Goal: Task Accomplishment & Management: Complete application form

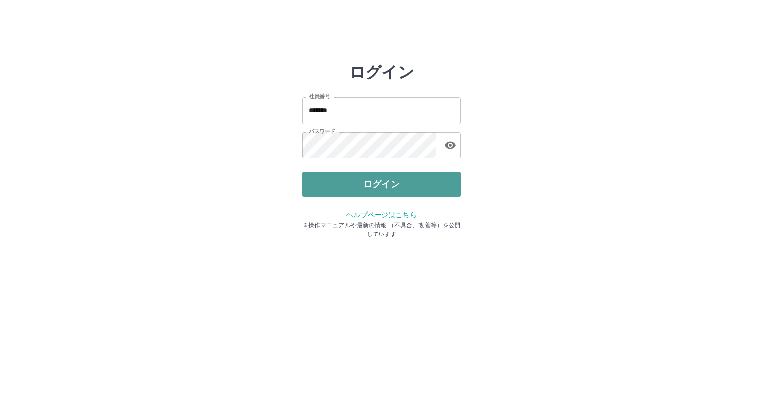
click at [352, 178] on button "ログイン" at bounding box center [381, 184] width 159 height 25
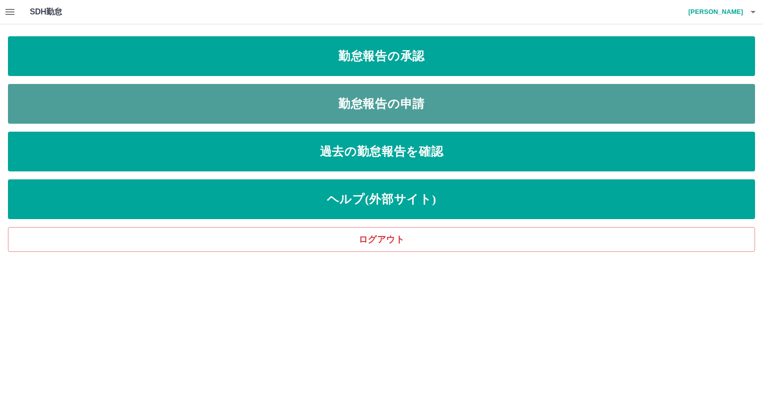
click at [406, 100] on link "勤怠報告の申請" at bounding box center [381, 104] width 747 height 40
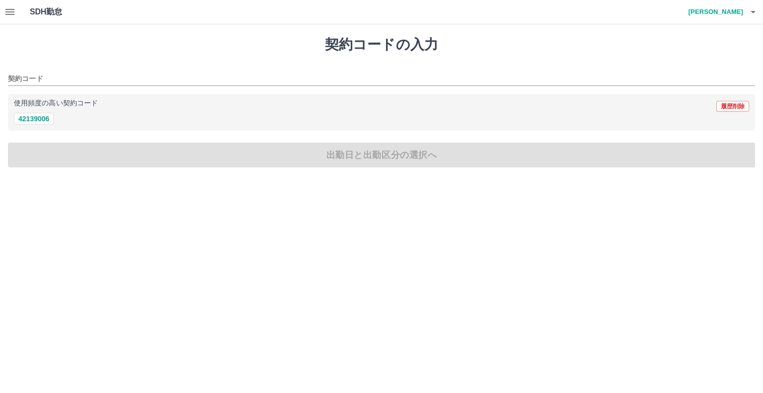
click at [7, 13] on icon "button" at bounding box center [10, 12] width 12 height 12
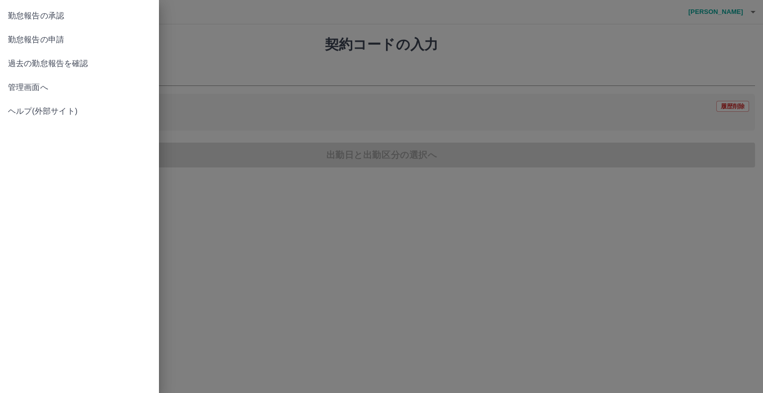
click at [211, 52] on div at bounding box center [381, 196] width 763 height 393
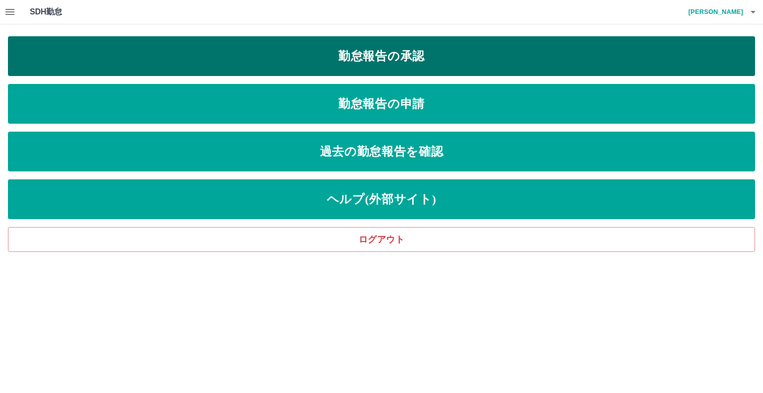
click at [294, 66] on link "勤怠報告の承認" at bounding box center [381, 56] width 747 height 40
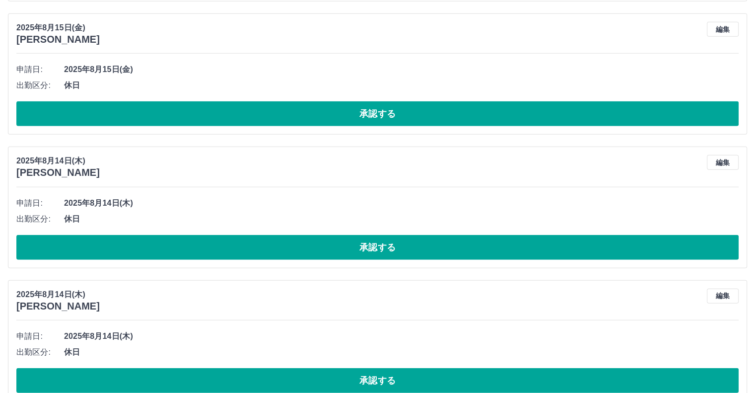
scroll to position [2823, 0]
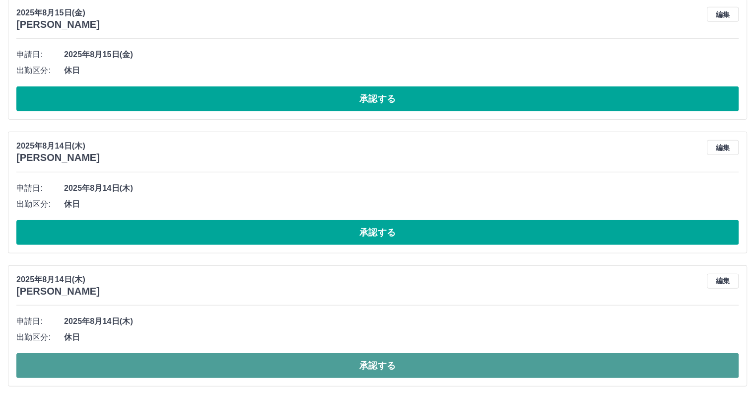
click at [318, 353] on button "承認する" at bounding box center [377, 365] width 723 height 25
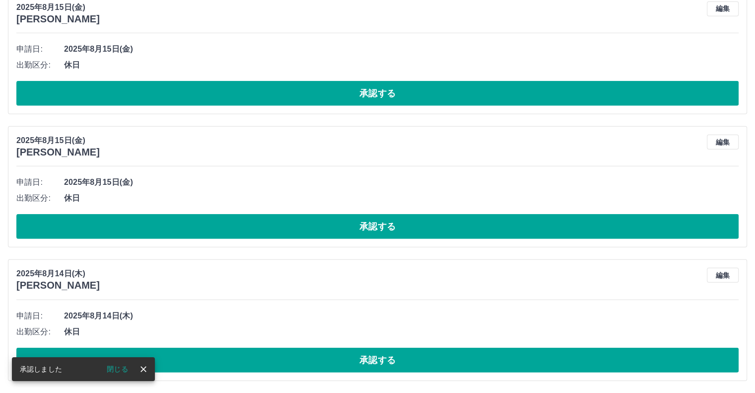
scroll to position [2691, 0]
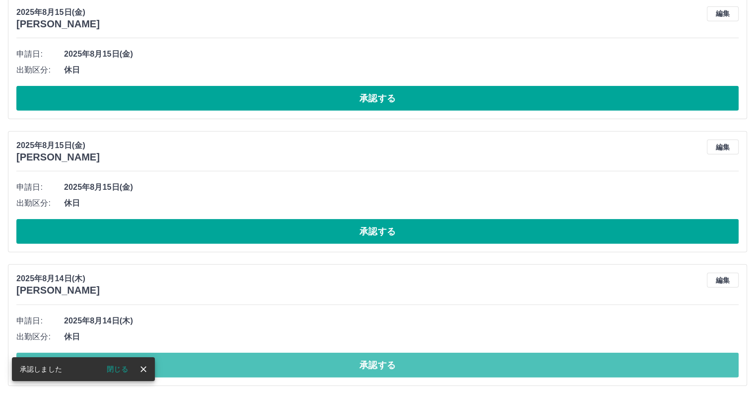
click at [318, 353] on button "承認する" at bounding box center [377, 365] width 723 height 25
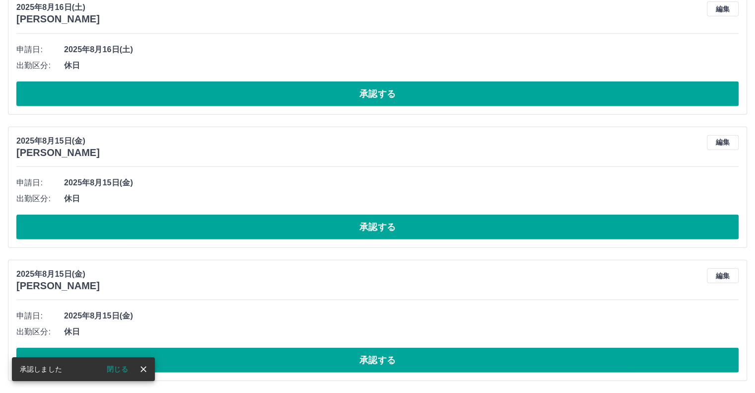
scroll to position [2558, 0]
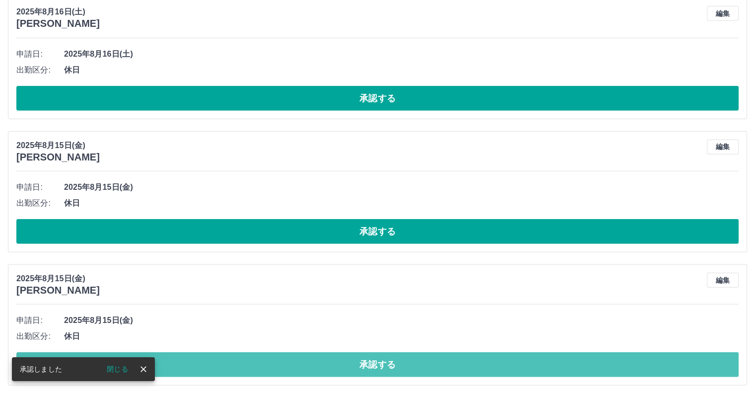
click at [318, 353] on button "承認する" at bounding box center [377, 364] width 723 height 25
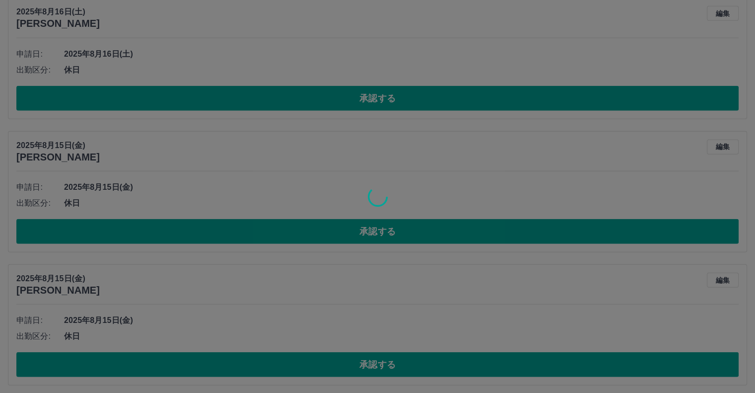
scroll to position [2424, 0]
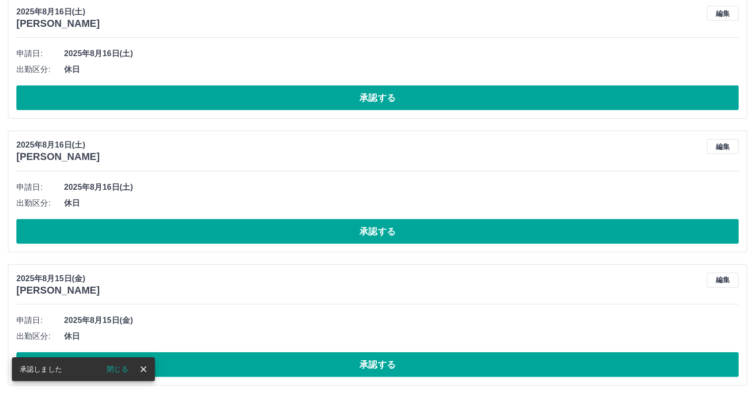
click at [318, 353] on button "承認する" at bounding box center [377, 364] width 723 height 25
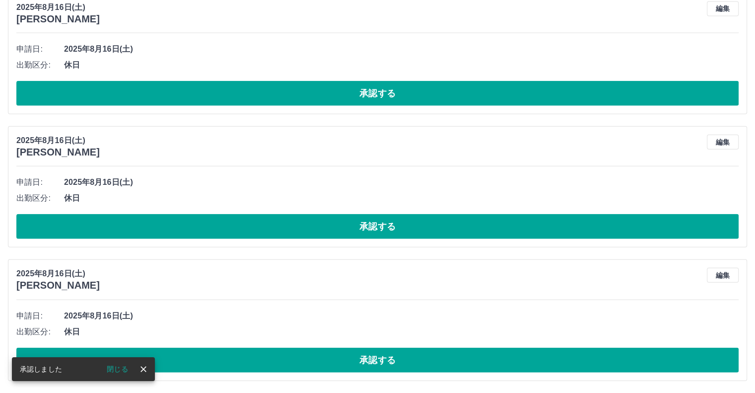
scroll to position [2291, 0]
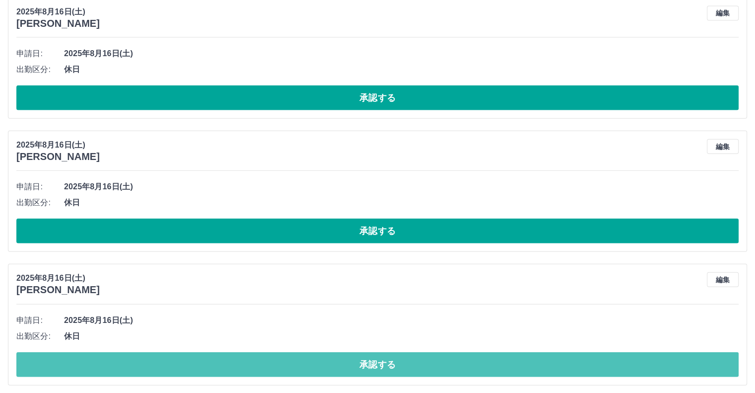
click at [318, 353] on button "承認する" at bounding box center [377, 364] width 723 height 25
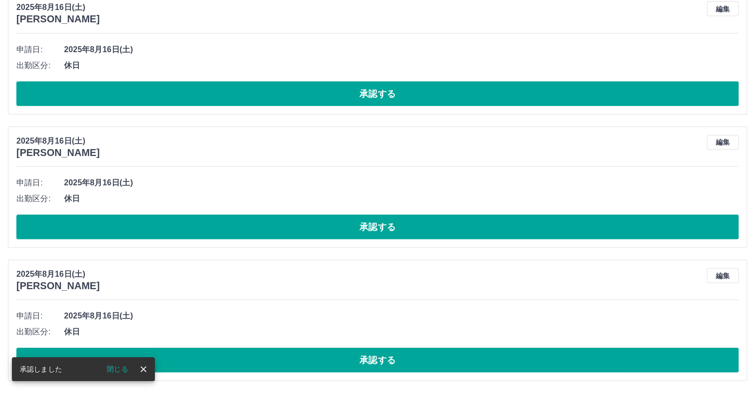
scroll to position [2159, 0]
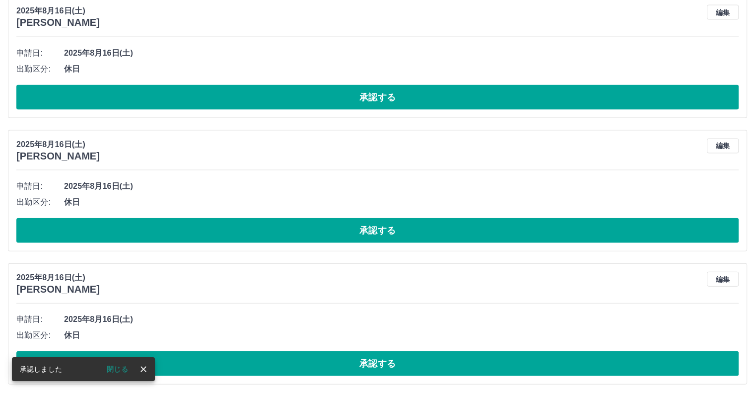
click at [318, 353] on button "承認する" at bounding box center [377, 363] width 723 height 25
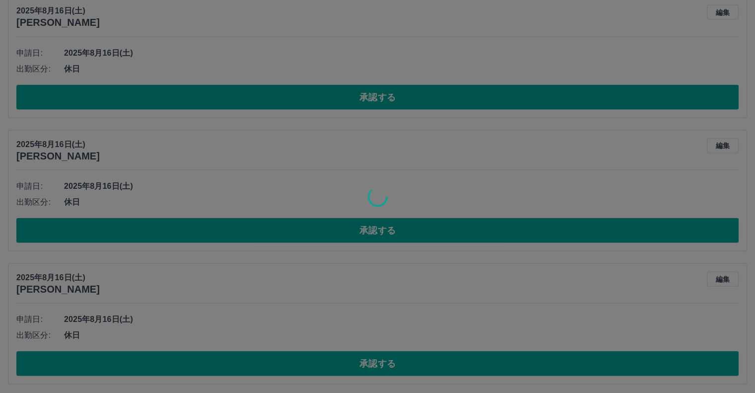
scroll to position [2026, 0]
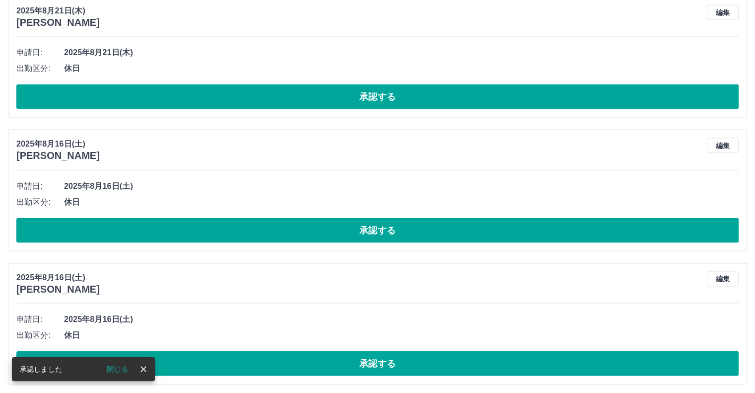
click at [318, 353] on button "承認する" at bounding box center [377, 363] width 723 height 25
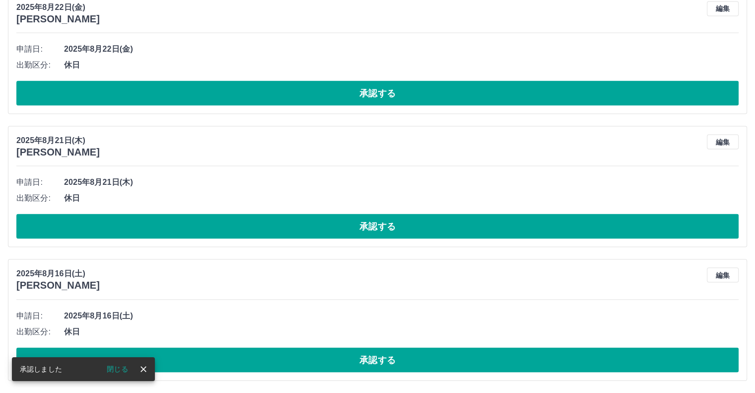
scroll to position [1892, 0]
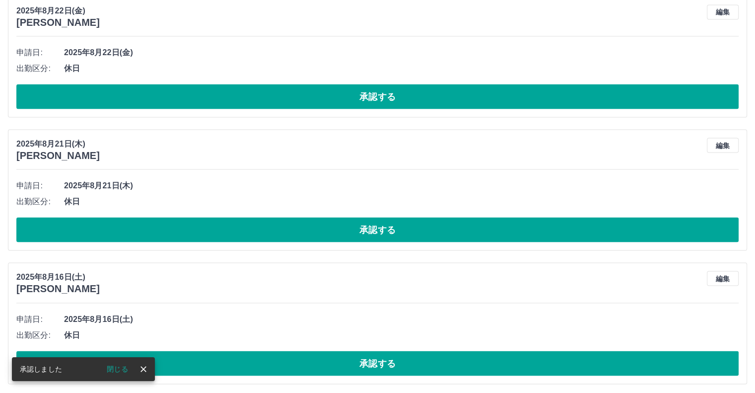
click at [318, 353] on button "承認する" at bounding box center [377, 363] width 723 height 25
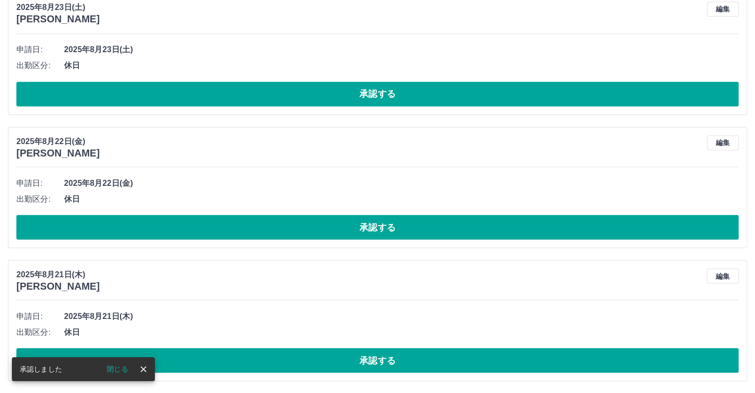
scroll to position [1760, 0]
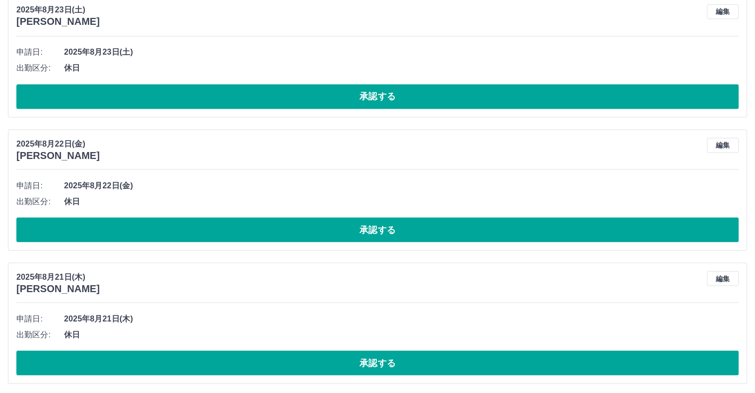
click at [318, 353] on button "承認する" at bounding box center [377, 362] width 723 height 25
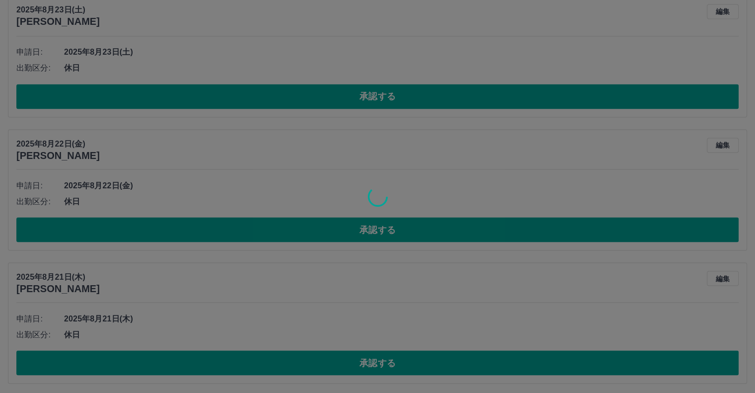
scroll to position [1627, 0]
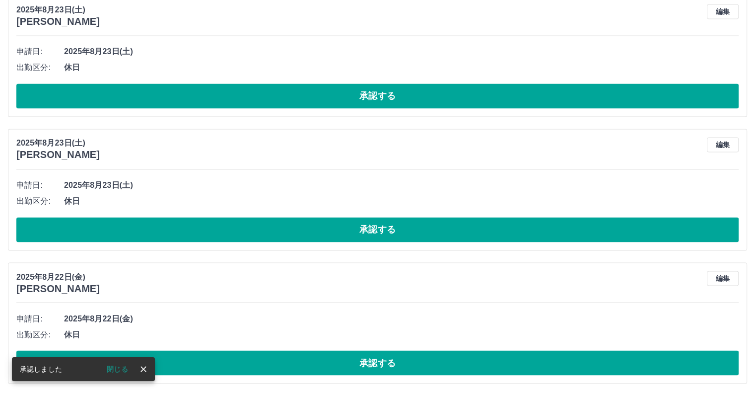
click at [318, 353] on button "承認する" at bounding box center [377, 362] width 723 height 25
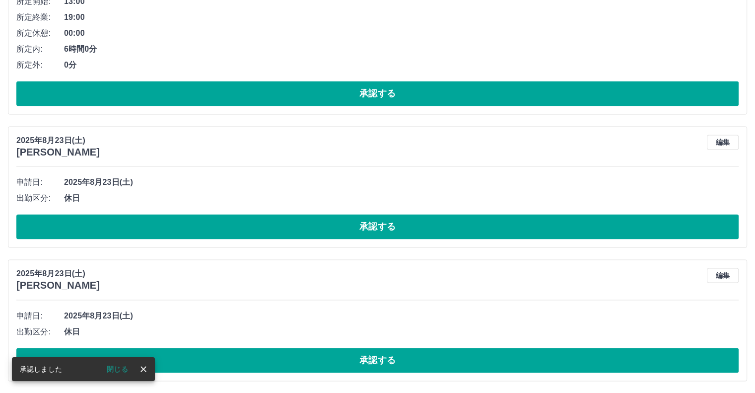
scroll to position [1494, 0]
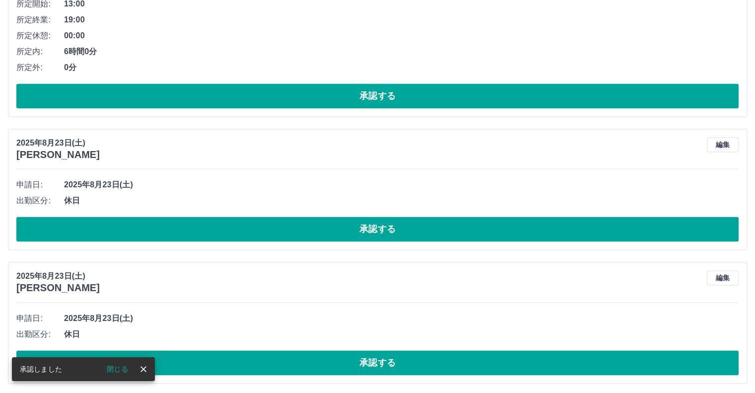
click at [318, 353] on button "承認する" at bounding box center [377, 362] width 723 height 25
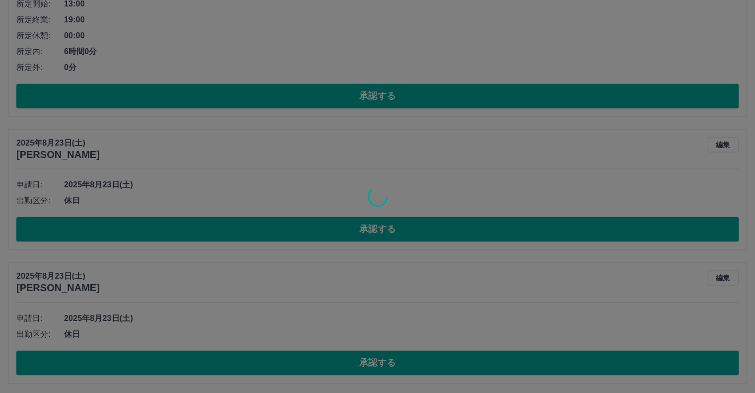
scroll to position [1361, 0]
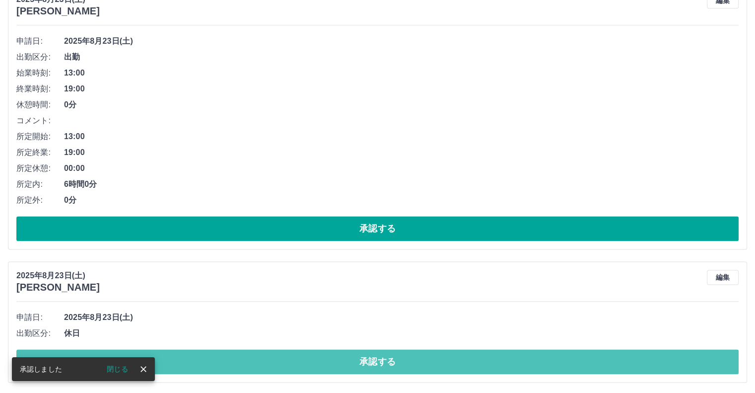
click at [318, 353] on button "承認する" at bounding box center [377, 361] width 723 height 25
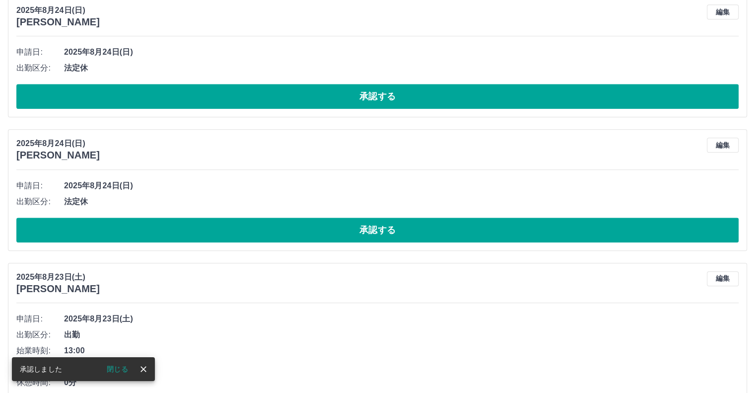
scroll to position [1228, 0]
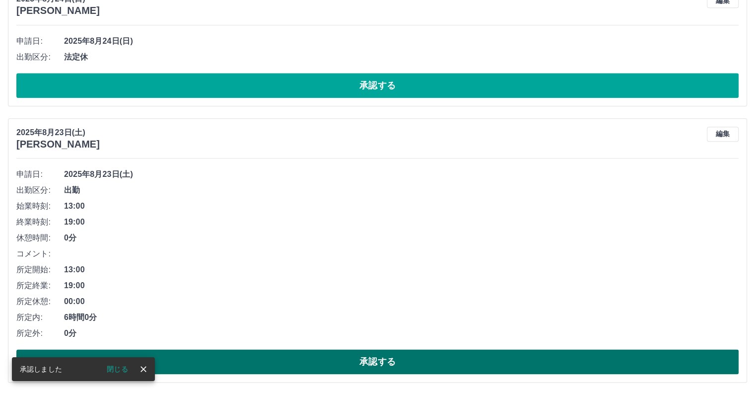
click at [314, 352] on button "承認する" at bounding box center [377, 361] width 723 height 25
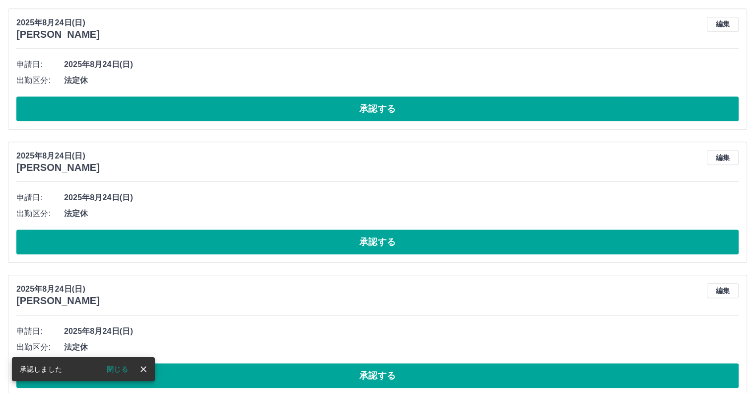
scroll to position [952, 0]
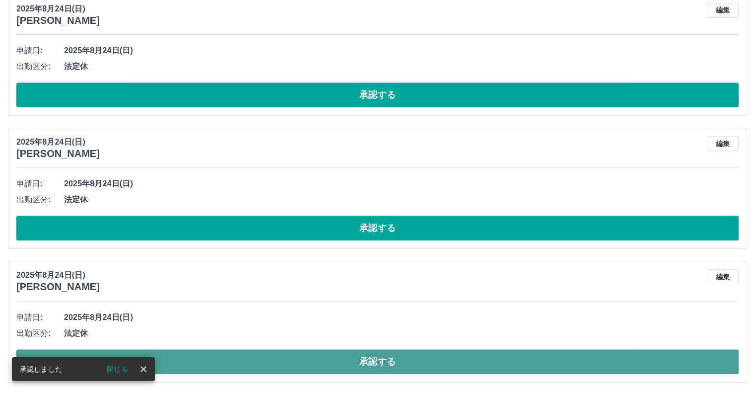
click at [319, 357] on button "承認する" at bounding box center [377, 361] width 723 height 25
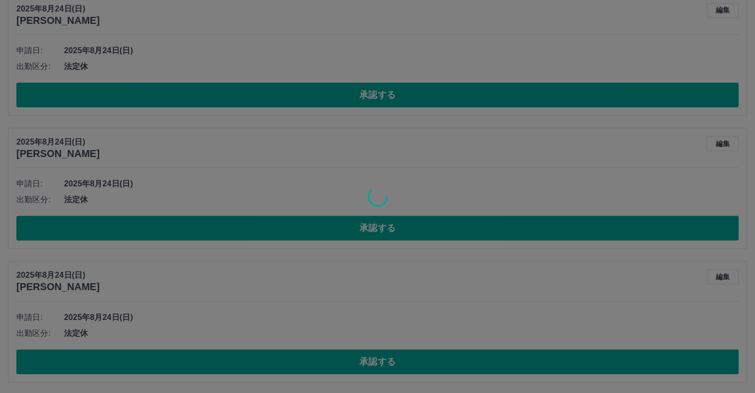
scroll to position [819, 0]
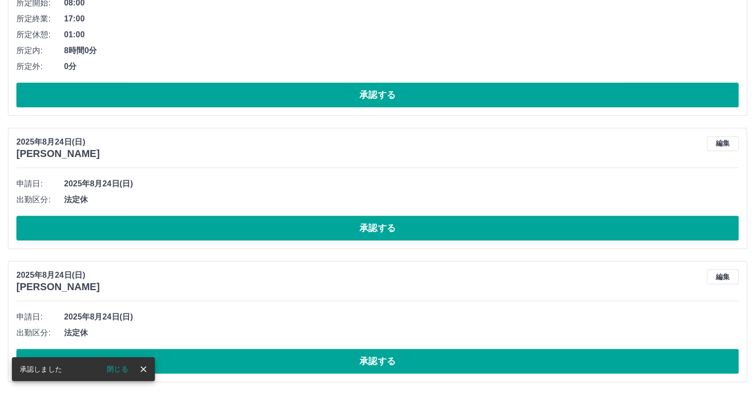
click at [319, 357] on button "承認する" at bounding box center [377, 361] width 723 height 25
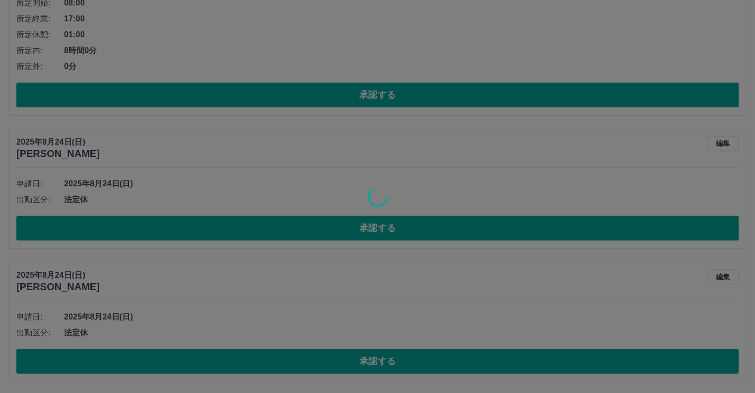
scroll to position [685, 0]
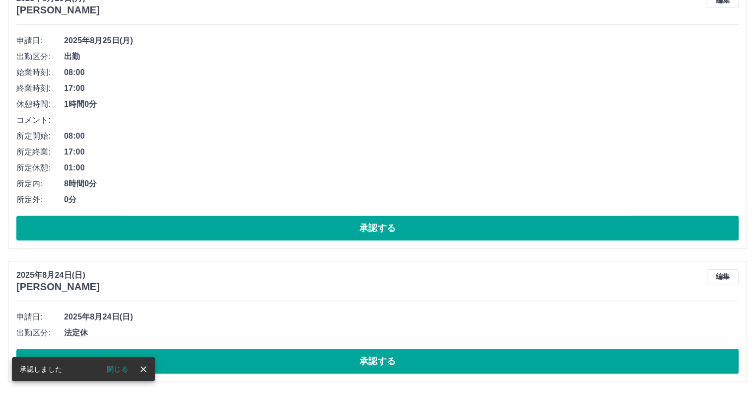
click at [319, 357] on button "承認する" at bounding box center [377, 361] width 723 height 25
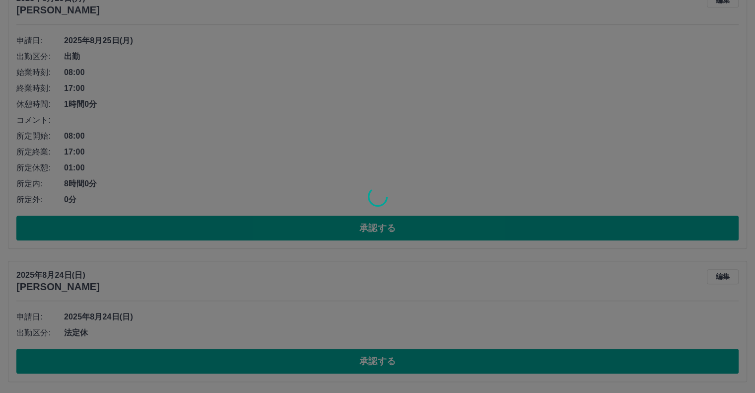
scroll to position [552, 0]
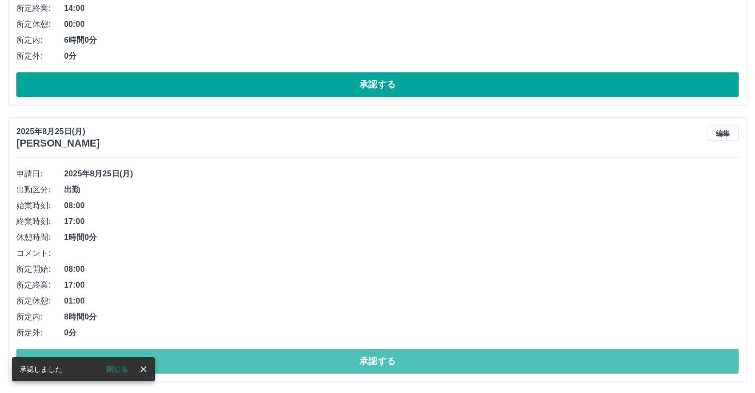
click at [319, 357] on button "承認する" at bounding box center [377, 361] width 723 height 25
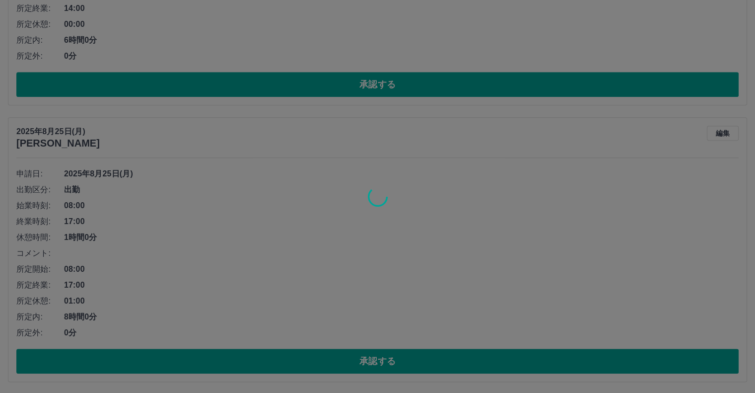
scroll to position [277, 0]
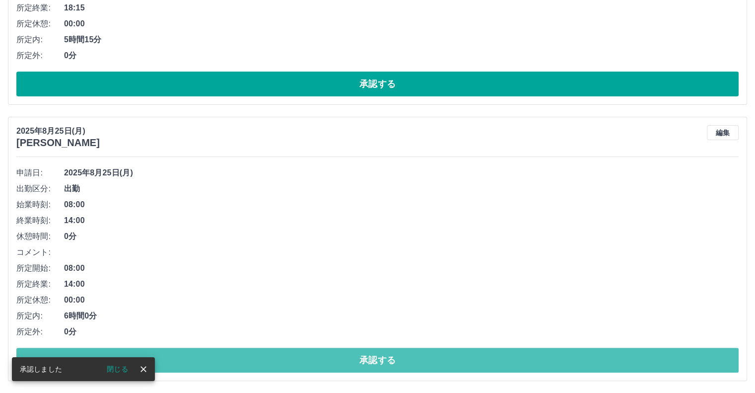
click at [319, 357] on button "承認する" at bounding box center [377, 360] width 723 height 25
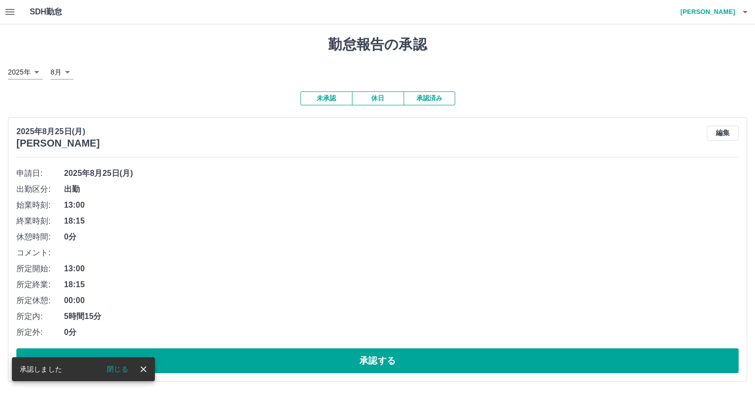
scroll to position [0, 0]
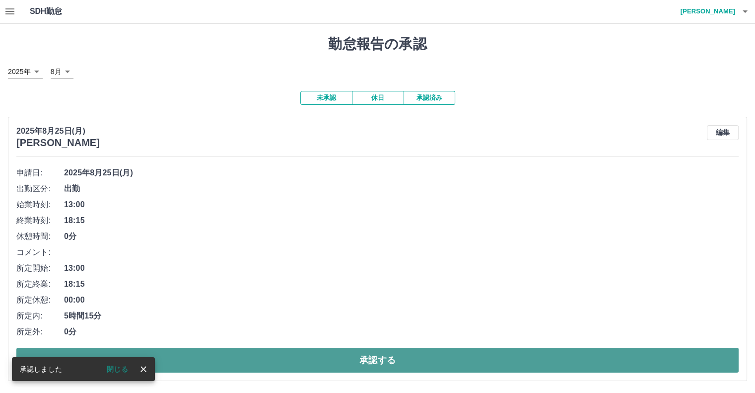
click at [360, 354] on button "承認する" at bounding box center [377, 360] width 723 height 25
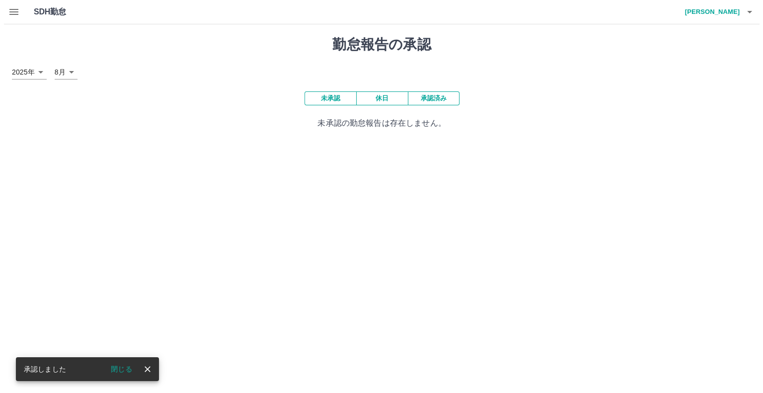
scroll to position [0, 0]
click at [14, 12] on icon "button" at bounding box center [9, 12] width 9 height 6
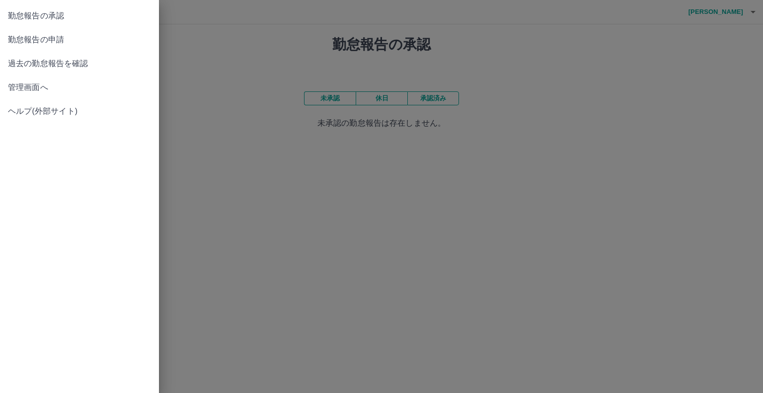
click at [32, 14] on span "勤怠報告の承認" at bounding box center [79, 16] width 143 height 12
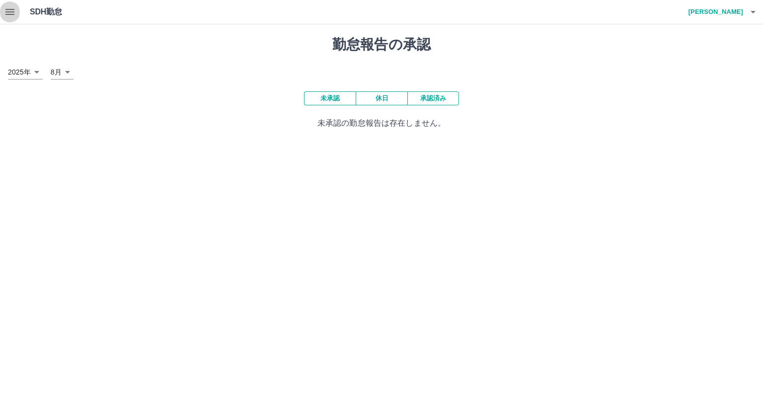
click at [10, 7] on icon "button" at bounding box center [10, 12] width 12 height 12
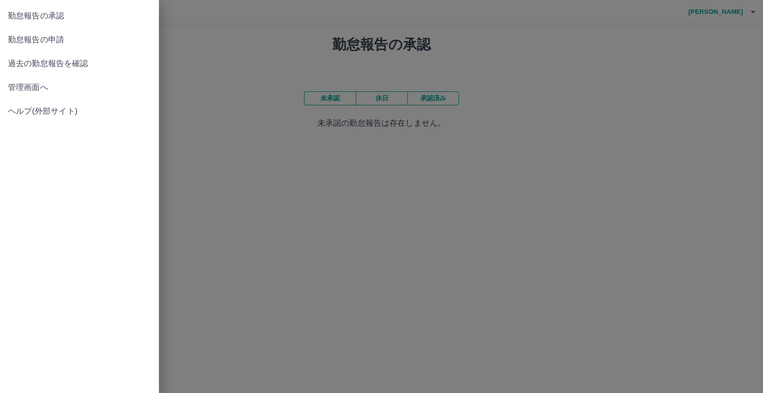
click at [25, 38] on span "勤怠報告の申請" at bounding box center [79, 40] width 143 height 12
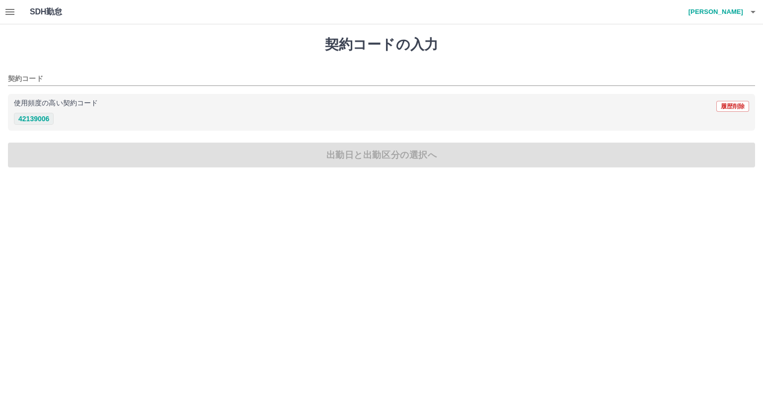
click at [47, 121] on button "42139006" at bounding box center [34, 119] width 40 height 12
type input "********"
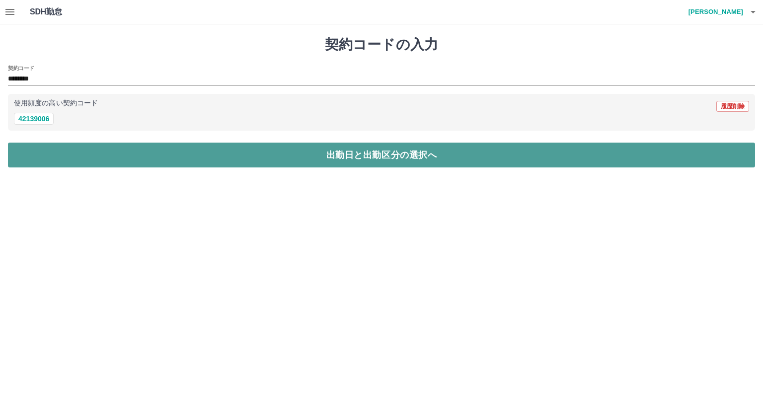
click at [72, 155] on button "出勤日と出勤区分の選択へ" at bounding box center [381, 155] width 747 height 25
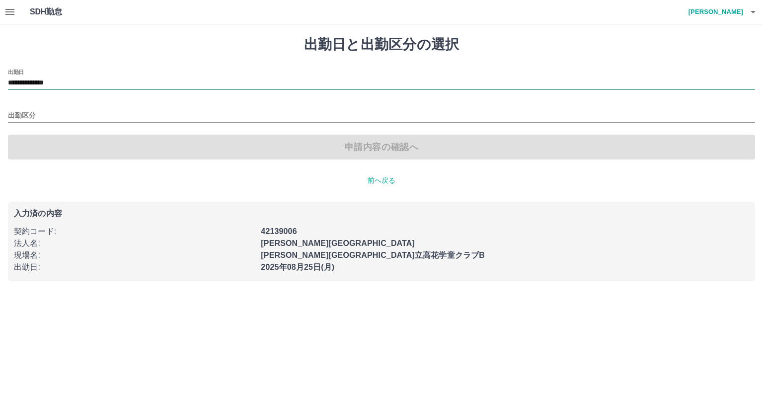
click at [48, 81] on input "**********" at bounding box center [381, 83] width 747 height 12
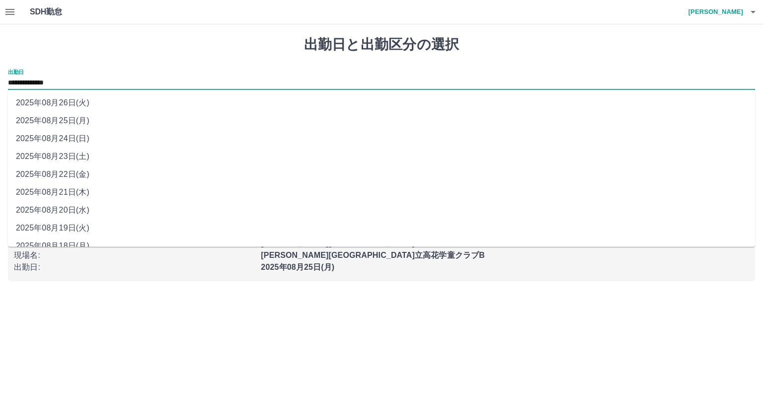
click at [85, 174] on li "2025年08月22日(金)" at bounding box center [381, 174] width 747 height 18
type input "**********"
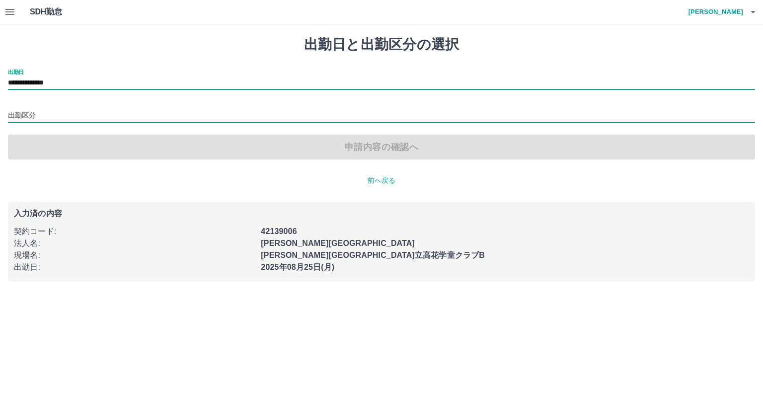
click at [49, 112] on input "出勤区分" at bounding box center [381, 116] width 747 height 12
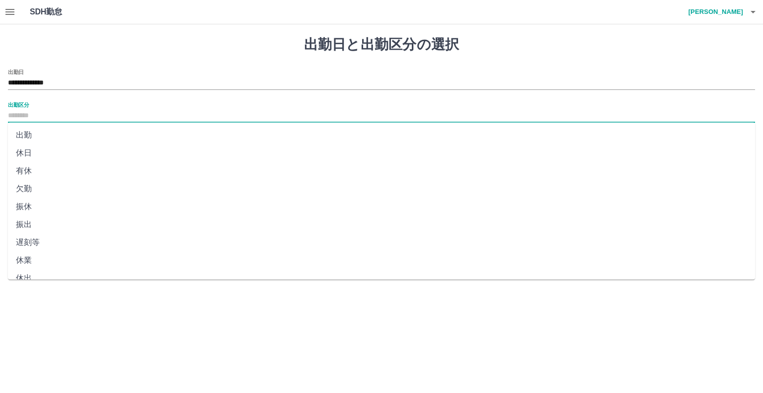
click at [49, 128] on li "出勤" at bounding box center [381, 135] width 747 height 18
type input "**"
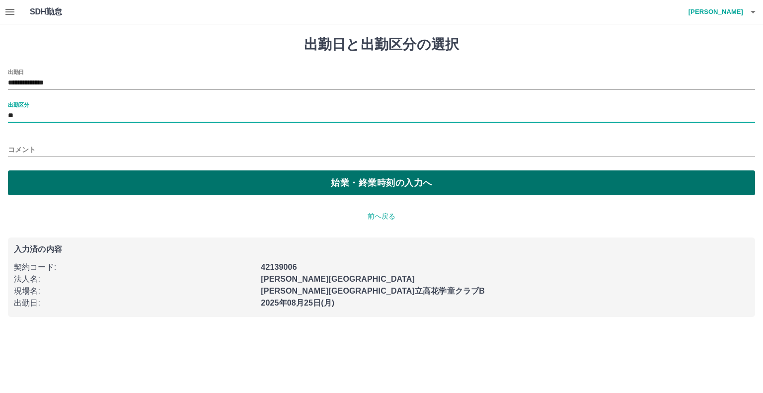
click at [55, 175] on button "始業・終業時刻の入力へ" at bounding box center [381, 182] width 747 height 25
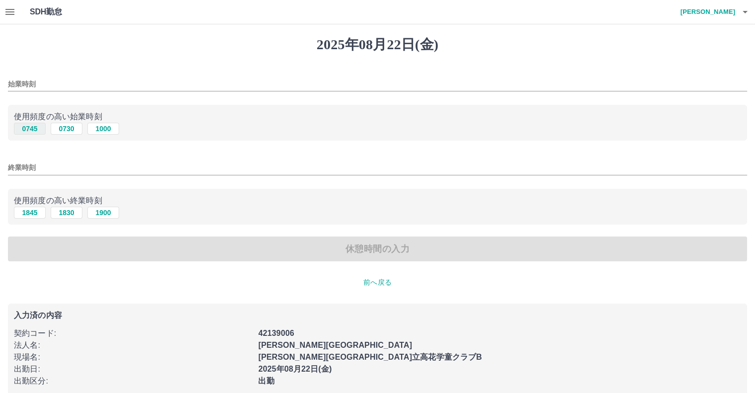
click at [30, 130] on button "0745" at bounding box center [30, 129] width 32 height 12
type input "****"
click at [101, 216] on button "1900" at bounding box center [103, 213] width 32 height 12
type input "****"
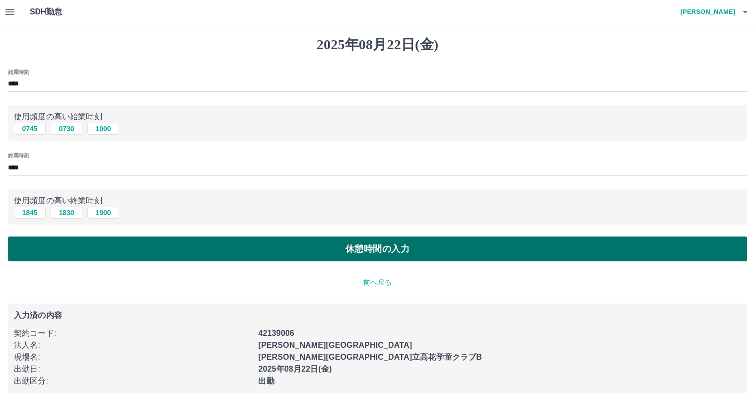
click at [110, 249] on button "休憩時間の入力" at bounding box center [378, 248] width 740 height 25
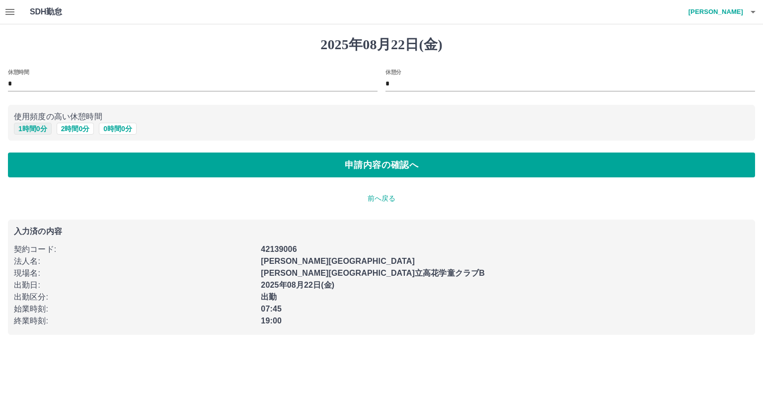
click at [33, 130] on button "1 時間 0 分" at bounding box center [33, 129] width 38 height 12
type input "*"
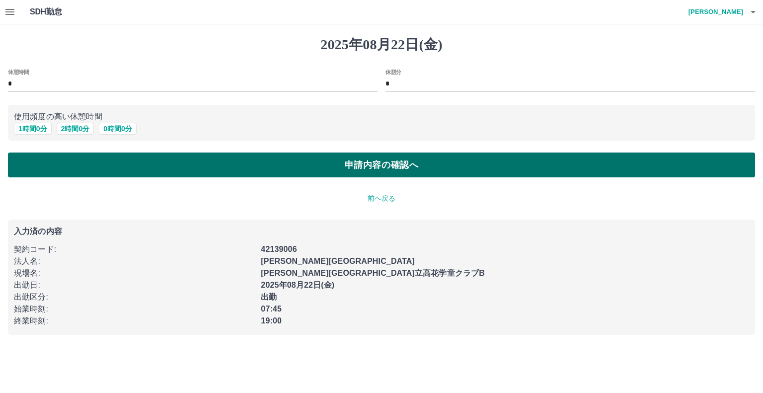
click at [44, 167] on button "申請内容の確認へ" at bounding box center [381, 164] width 747 height 25
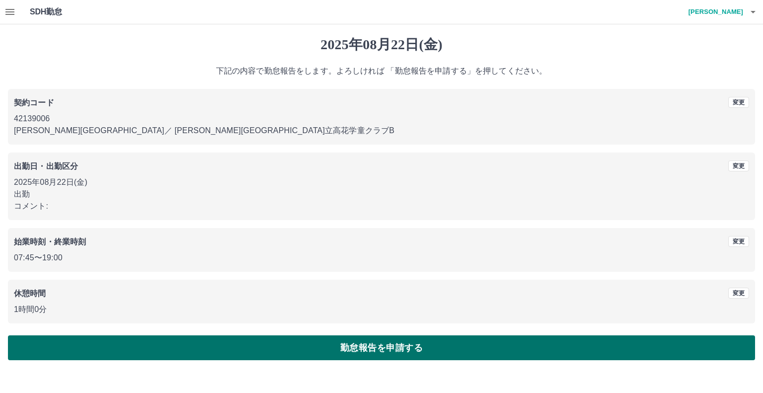
click at [185, 348] on button "勤怠報告を申請する" at bounding box center [381, 347] width 747 height 25
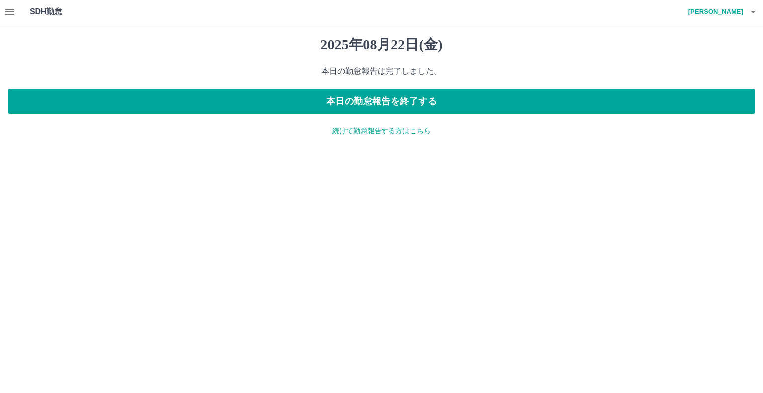
click at [336, 135] on p "続けて勤怠報告する方はこちら" at bounding box center [381, 131] width 747 height 10
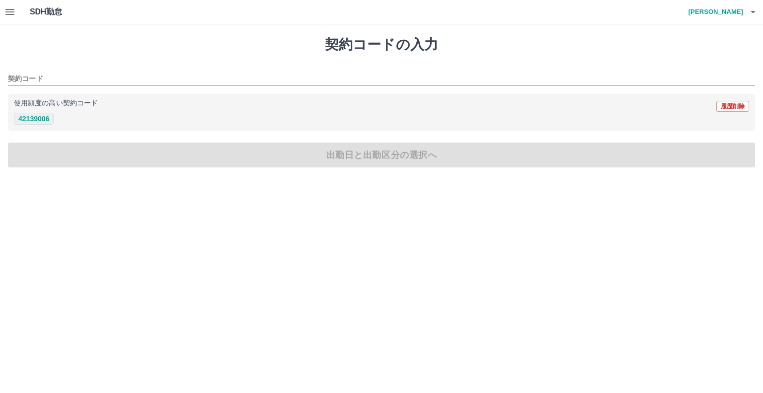
click at [44, 117] on button "42139006" at bounding box center [34, 119] width 40 height 12
type input "********"
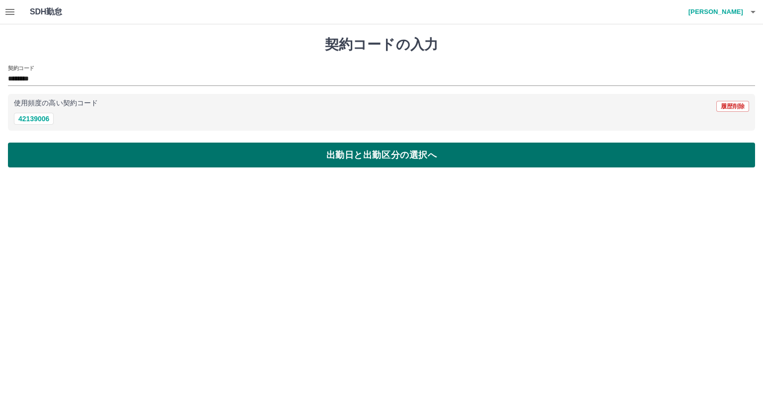
click at [67, 164] on button "出勤日と出勤区分の選択へ" at bounding box center [381, 155] width 747 height 25
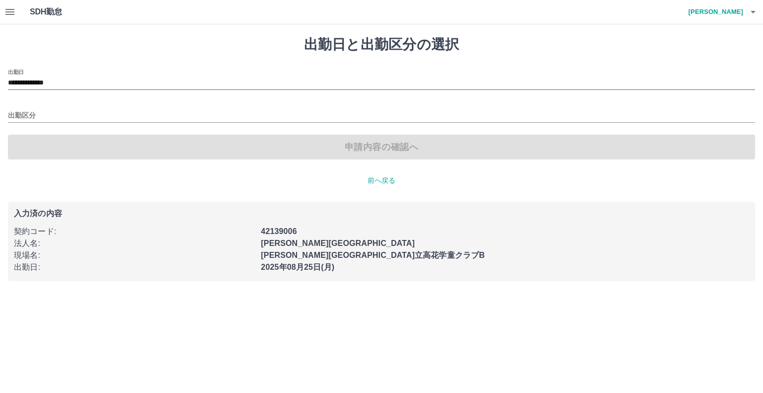
click at [52, 80] on input "**********" at bounding box center [381, 83] width 747 height 12
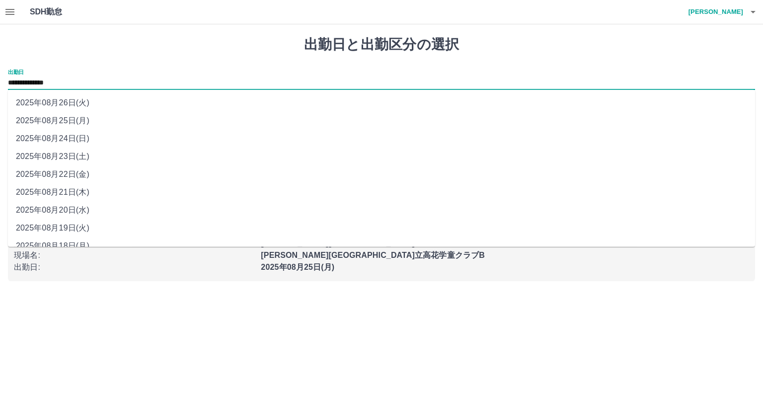
click at [74, 160] on li "2025年08月23日(土)" at bounding box center [381, 157] width 747 height 18
type input "**********"
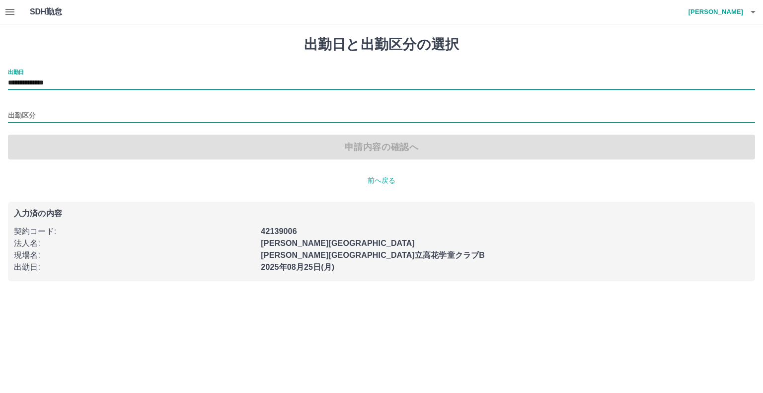
click at [57, 113] on input "出勤区分" at bounding box center [381, 116] width 747 height 12
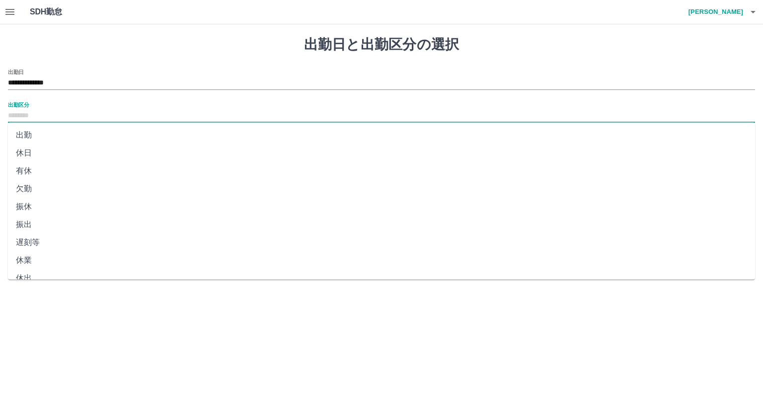
click at [45, 152] on li "休日" at bounding box center [381, 153] width 747 height 18
type input "**"
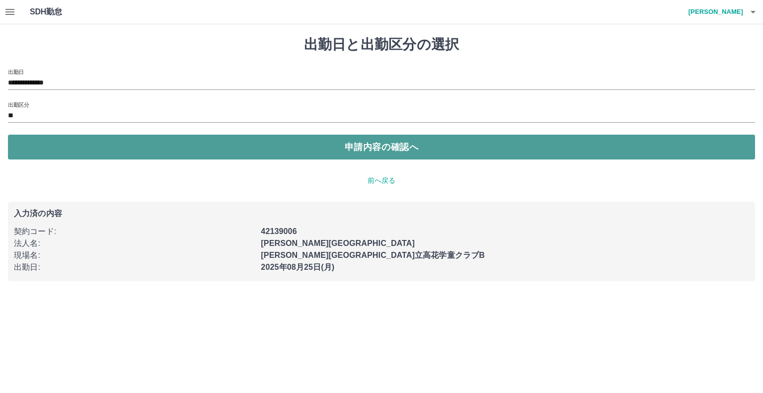
click at [51, 149] on button "申請内容の確認へ" at bounding box center [381, 147] width 747 height 25
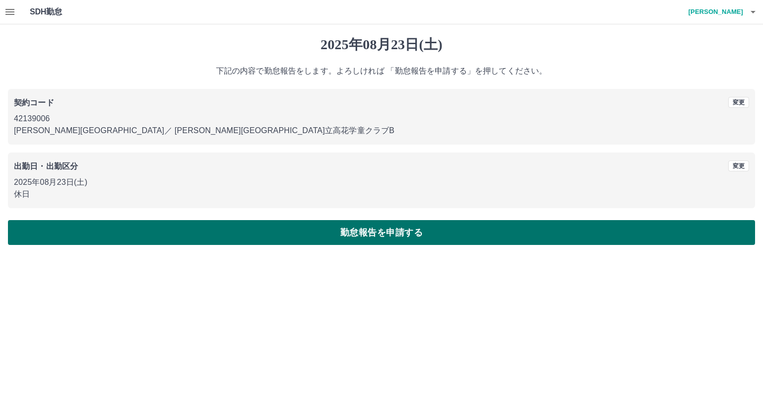
click at [172, 238] on button "勤怠報告を申請する" at bounding box center [381, 232] width 747 height 25
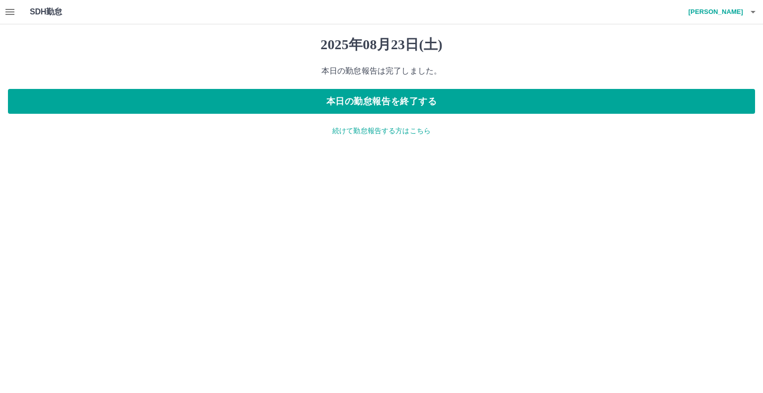
click at [341, 130] on p "続けて勤怠報告する方はこちら" at bounding box center [381, 131] width 747 height 10
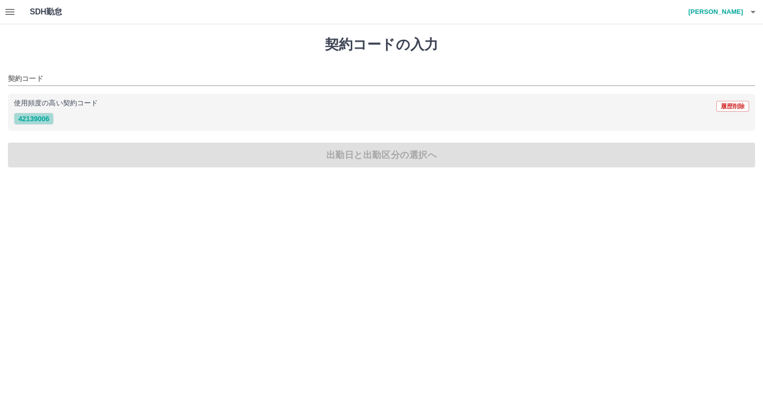
click at [38, 117] on button "42139006" at bounding box center [34, 119] width 40 height 12
type input "********"
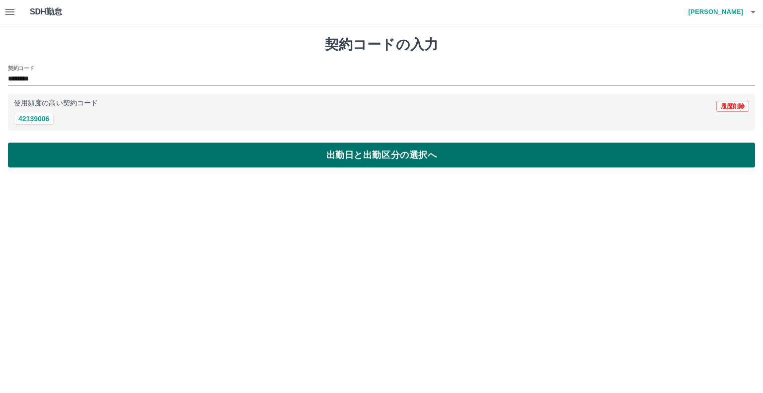
click at [52, 144] on button "出勤日と出勤区分の選択へ" at bounding box center [381, 155] width 747 height 25
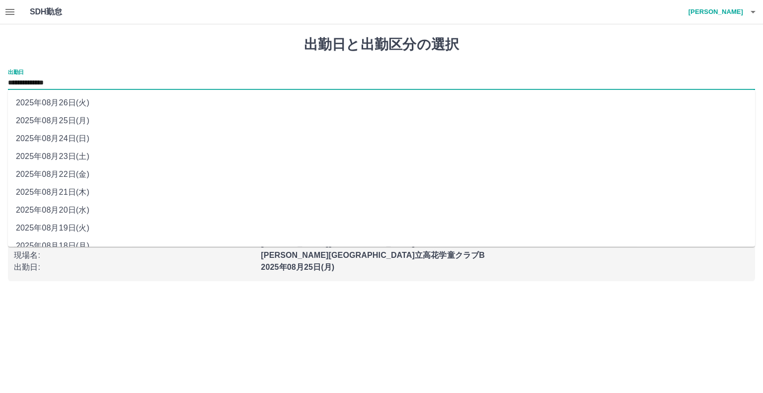
click at [61, 83] on input "**********" at bounding box center [381, 83] width 747 height 12
click at [71, 143] on li "2025年08月24日(日)" at bounding box center [381, 139] width 747 height 18
type input "**********"
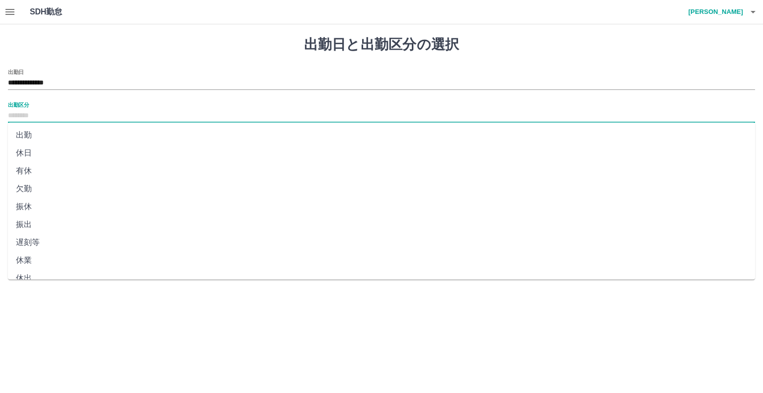
click at [62, 116] on input "出勤区分" at bounding box center [381, 116] width 747 height 12
drag, startPoint x: 62, startPoint y: 131, endPoint x: 97, endPoint y: 344, distance: 216.5
click at [97, 293] on html "**********" at bounding box center [381, 146] width 763 height 293
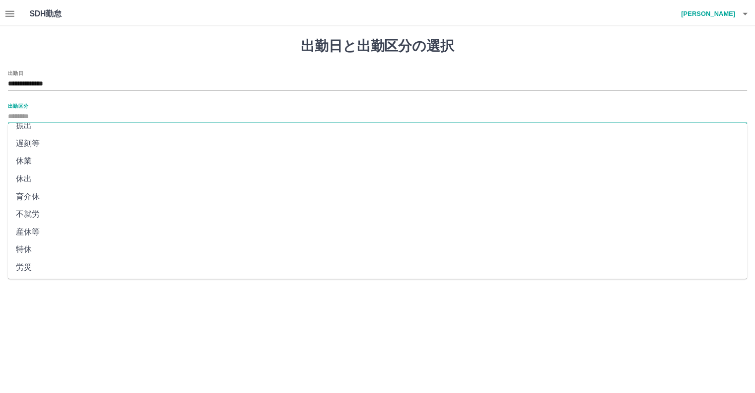
scroll to position [172, 0]
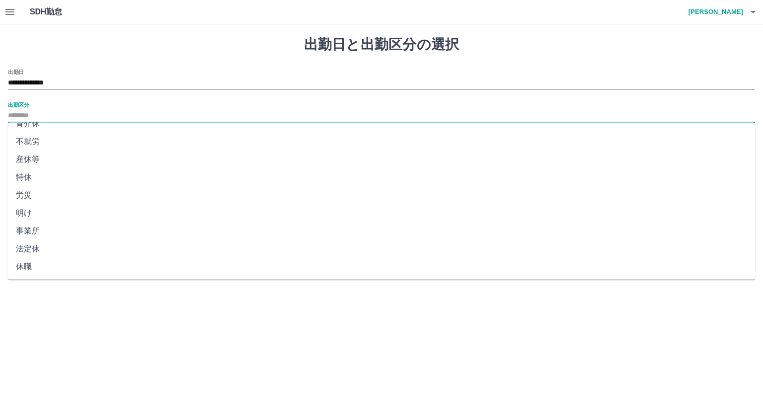
click at [81, 256] on li "法定休" at bounding box center [381, 249] width 747 height 18
type input "***"
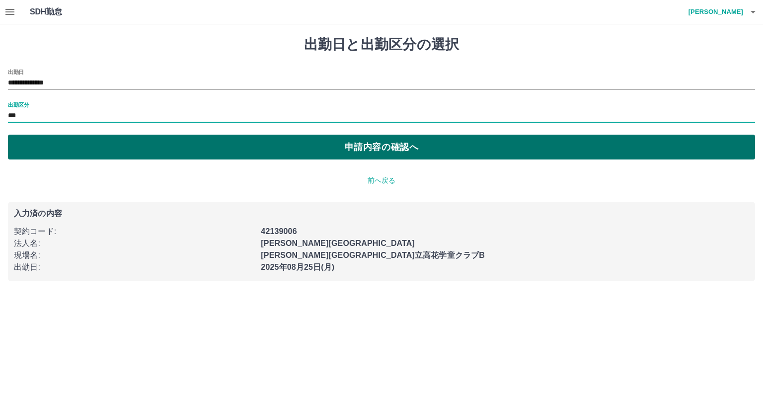
click at [91, 150] on button "申請内容の確認へ" at bounding box center [381, 147] width 747 height 25
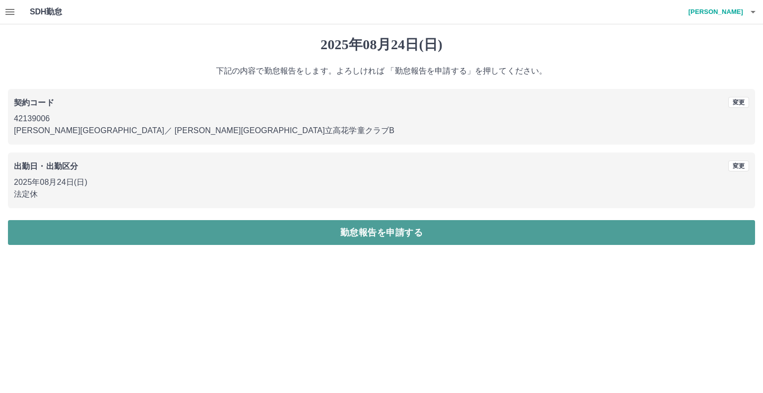
click at [111, 238] on button "勤怠報告を申請する" at bounding box center [381, 232] width 747 height 25
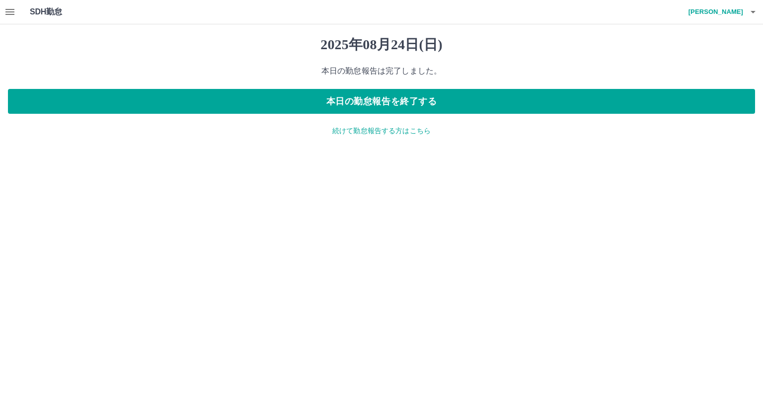
click at [13, 16] on icon "button" at bounding box center [10, 12] width 12 height 12
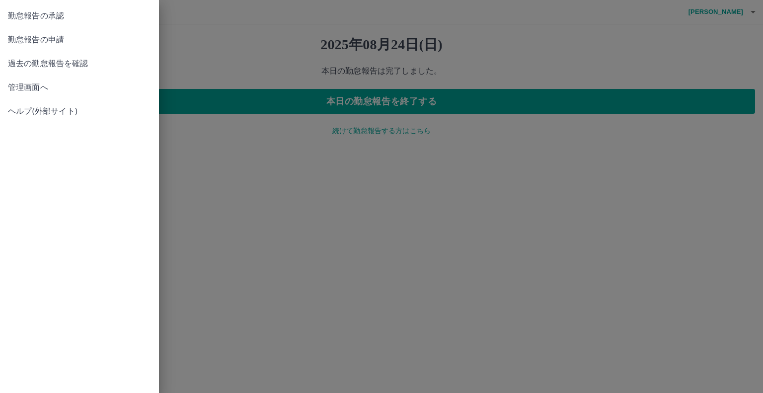
click at [30, 19] on span "勤怠報告の承認" at bounding box center [79, 16] width 143 height 12
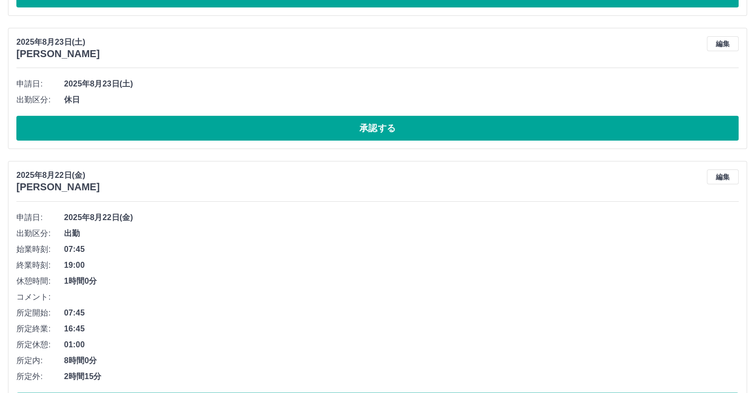
scroll to position [266, 0]
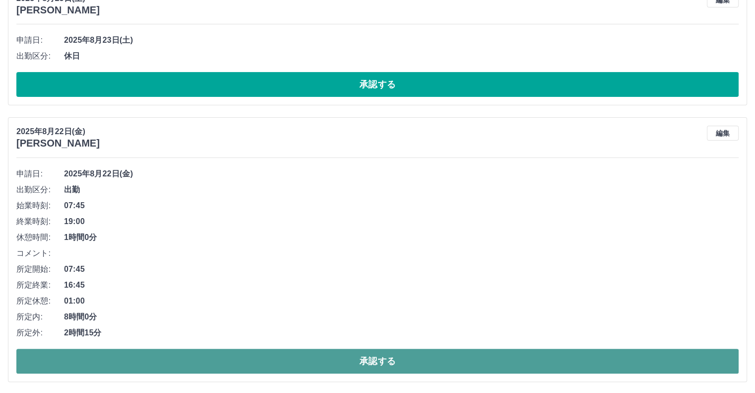
click at [298, 354] on button "承認する" at bounding box center [377, 361] width 723 height 25
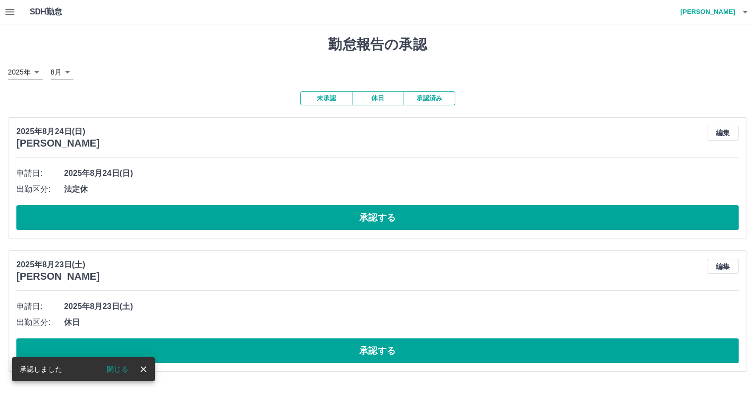
scroll to position [0, 0]
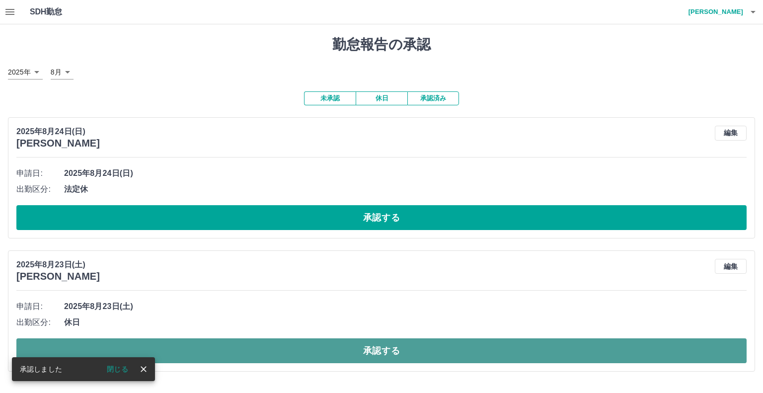
click at [330, 353] on button "承認する" at bounding box center [381, 350] width 730 height 25
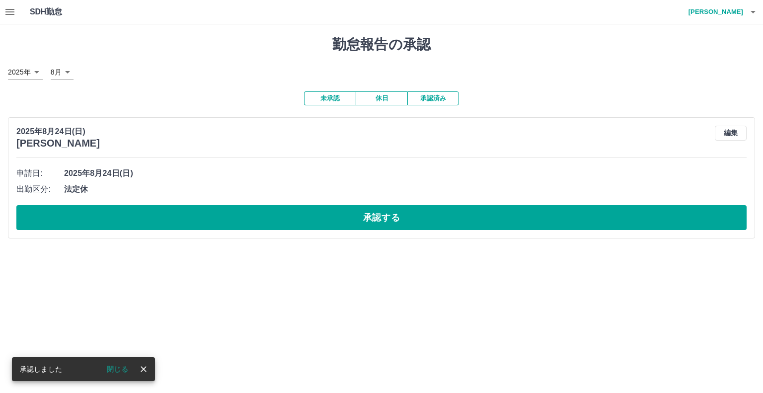
click at [329, 250] on html "SDH勤怠 [PERSON_NAME] 承認しました 閉じる 勤怠報告の承認 [DATE] **** 8月 * 未承認 休日 承認済み [DATE] [PER…" at bounding box center [381, 125] width 763 height 250
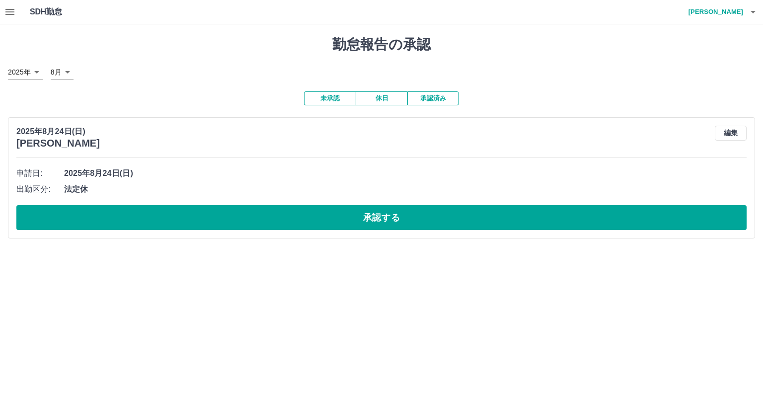
click at [335, 236] on div "[DATE] [PERSON_NAME] 編集 申請日: [DATE] 出勤区分: 法定休 承認する" at bounding box center [381, 177] width 747 height 121
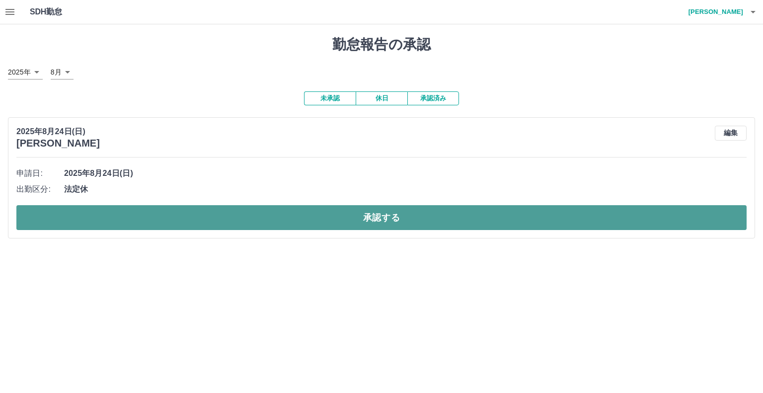
click at [334, 222] on button "承認する" at bounding box center [381, 217] width 730 height 25
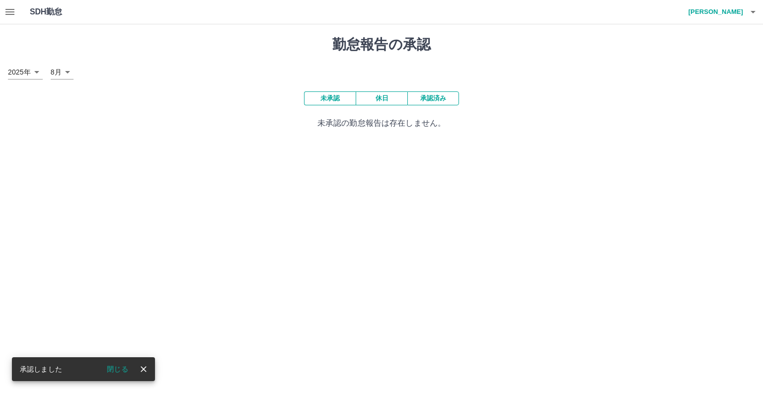
click at [0, 11] on button "button" at bounding box center [10, 12] width 20 height 24
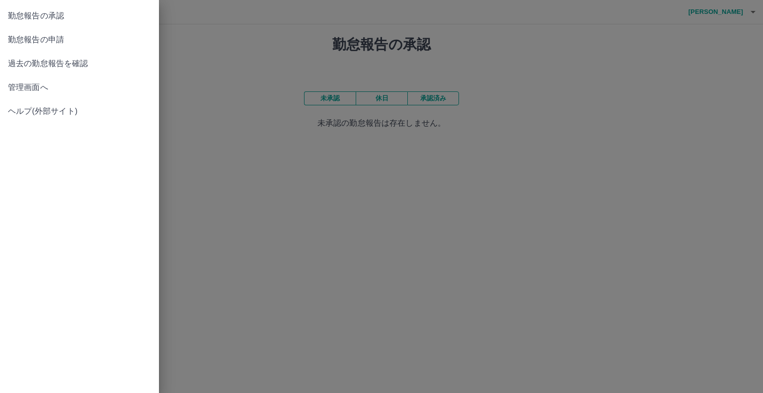
click at [212, 95] on div at bounding box center [381, 196] width 763 height 393
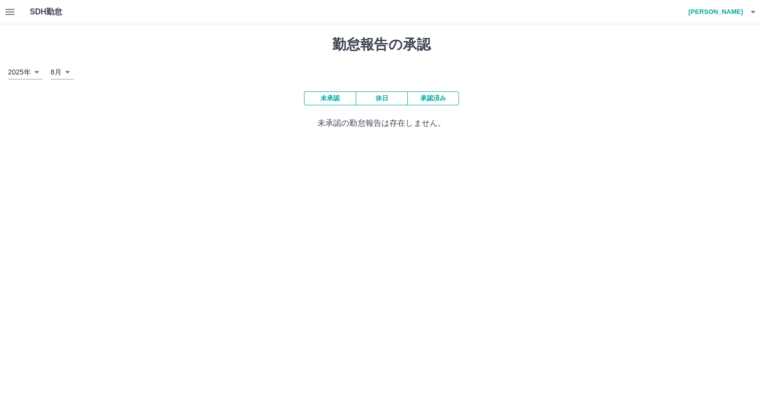
drag, startPoint x: 454, startPoint y: 100, endPoint x: 429, endPoint y: 98, distance: 25.4
click at [453, 100] on button "承認済み" at bounding box center [433, 98] width 52 height 14
click at [429, 98] on button "承認済み" at bounding box center [433, 98] width 52 height 14
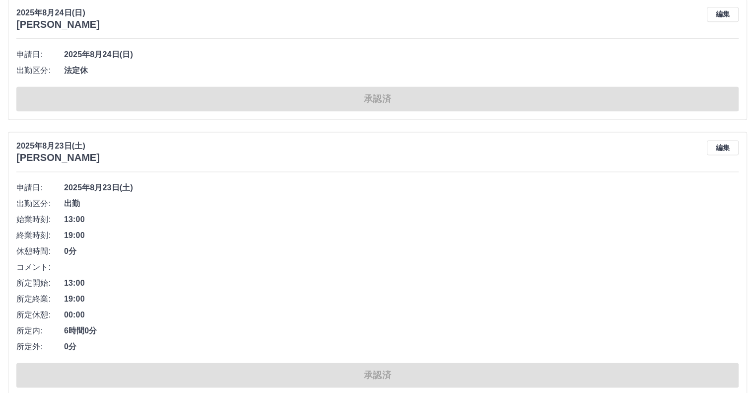
scroll to position [1242, 0]
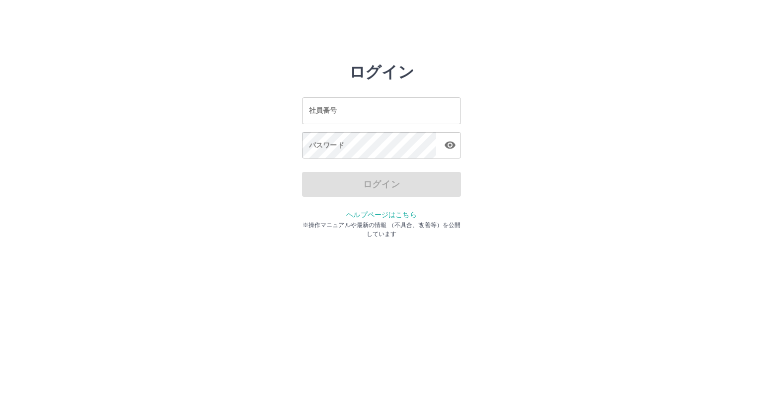
click at [594, 113] on div "ログイン 社員番号 社員番号 パスワード パスワード ログイン ヘルプページはこちら ※操作マニュアルや最新の情報 （不具合、改善等）を公開しています" at bounding box center [381, 142] width 596 height 159
click at [336, 115] on input "社員番号" at bounding box center [381, 110] width 159 height 26
type input "*******"
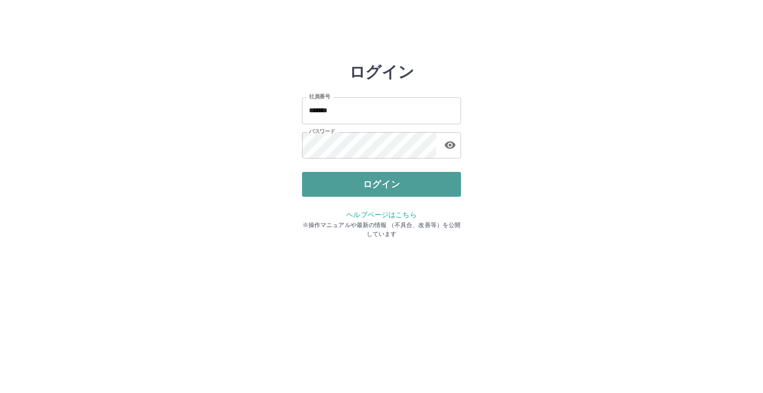
click at [327, 183] on button "ログイン" at bounding box center [381, 184] width 159 height 25
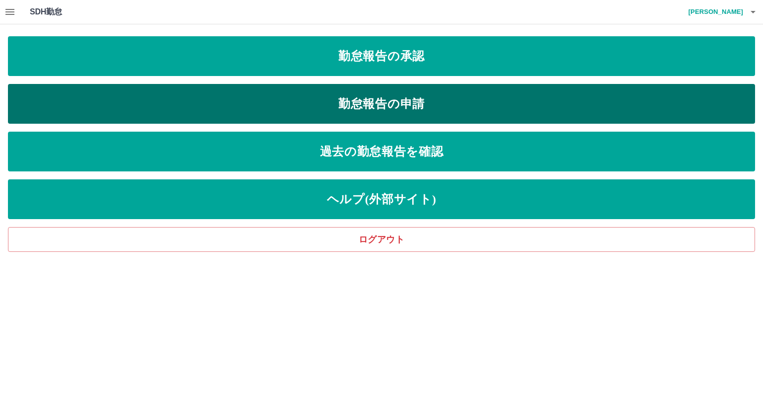
click at [363, 105] on link "勤怠報告の申請" at bounding box center [381, 104] width 747 height 40
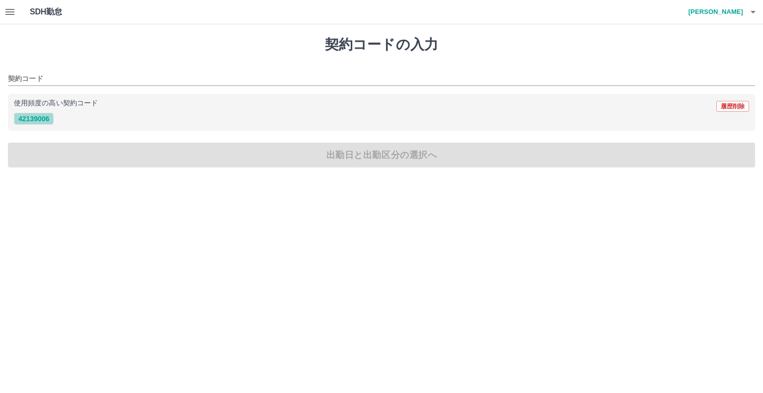
click at [22, 115] on button "42139006" at bounding box center [34, 119] width 40 height 12
type input "********"
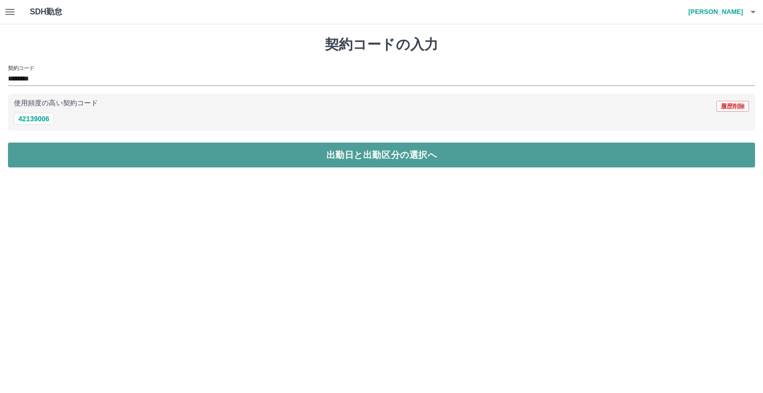
click at [52, 154] on button "出勤日と出勤区分の選択へ" at bounding box center [381, 155] width 747 height 25
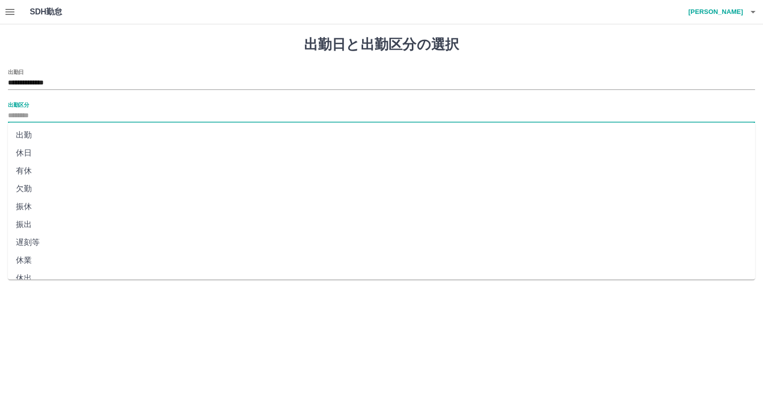
click at [49, 119] on input "出勤区分" at bounding box center [381, 116] width 747 height 12
click at [56, 134] on li "出勤" at bounding box center [381, 135] width 747 height 18
type input "**"
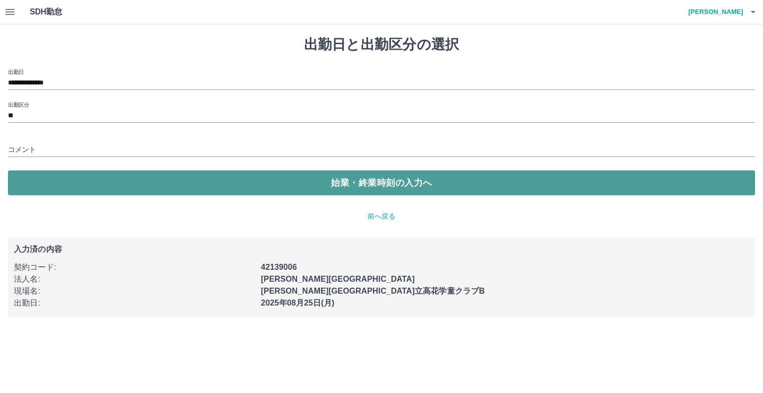
click at [83, 181] on button "始業・終業時刻の入力へ" at bounding box center [381, 182] width 747 height 25
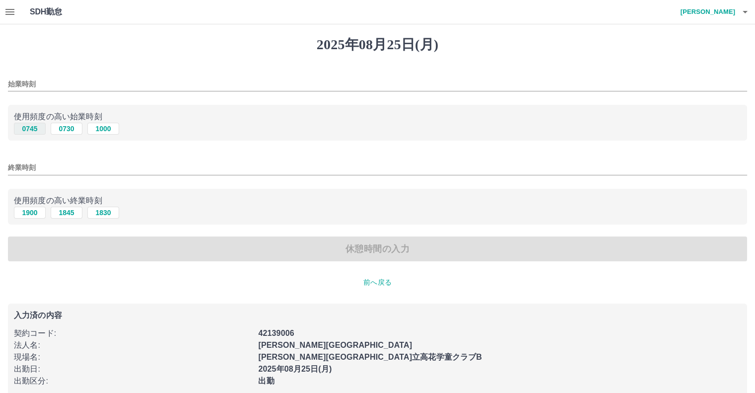
click at [26, 129] on button "0745" at bounding box center [30, 129] width 32 height 12
type input "****"
click at [32, 218] on button "1900" at bounding box center [30, 213] width 32 height 12
type input "****"
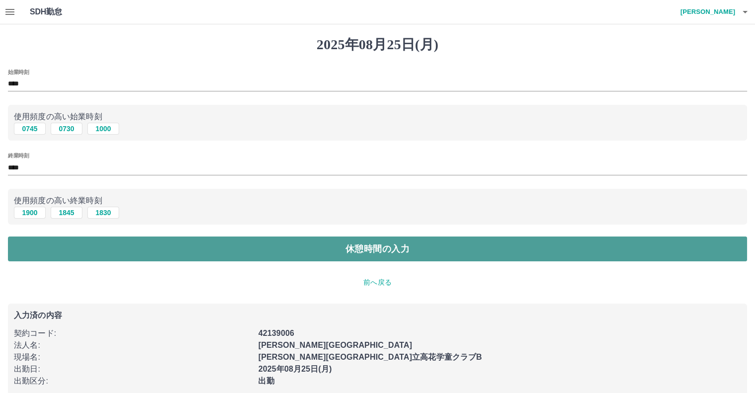
click at [42, 256] on button "休憩時間の入力" at bounding box center [378, 248] width 740 height 25
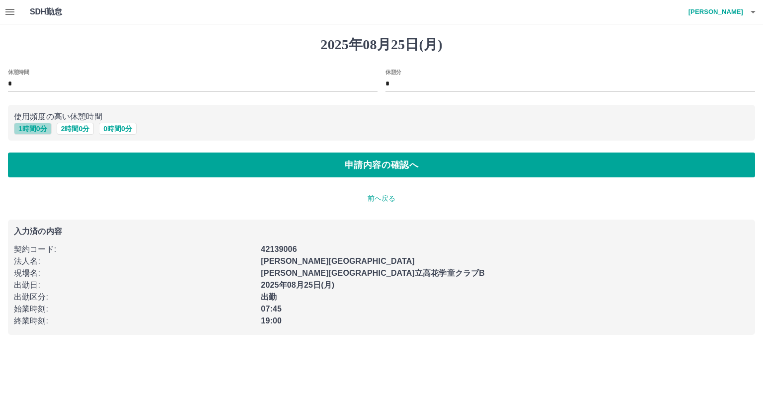
click at [32, 130] on button "1 時間 0 分" at bounding box center [33, 129] width 38 height 12
type input "*"
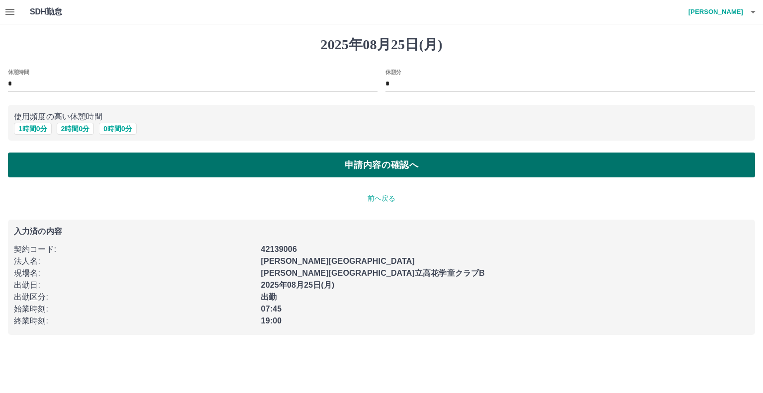
click at [49, 173] on button "申請内容の確認へ" at bounding box center [381, 164] width 747 height 25
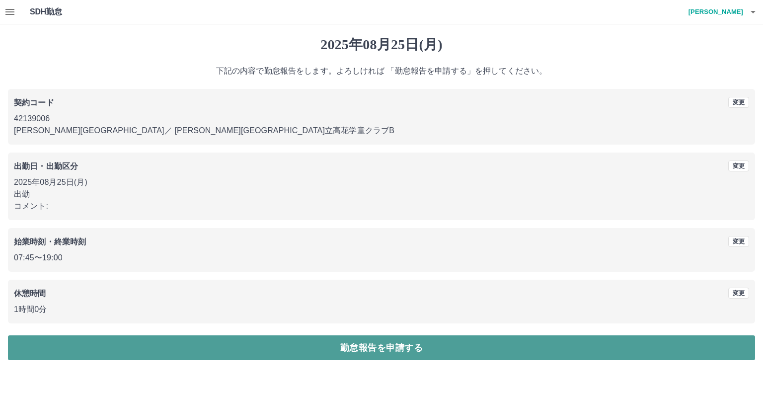
click at [101, 346] on button "勤怠報告を申請する" at bounding box center [381, 347] width 747 height 25
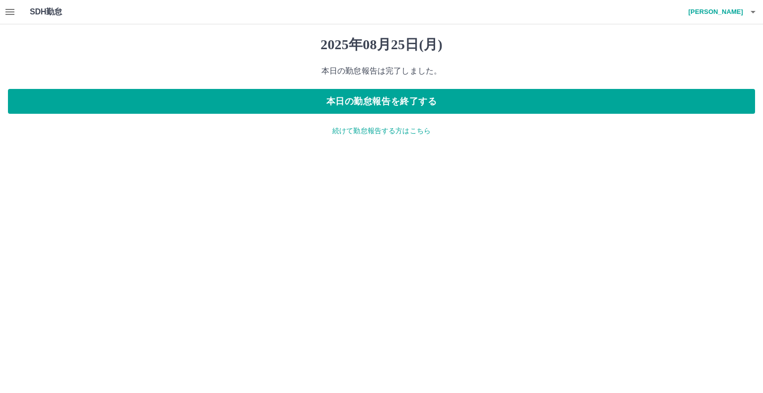
click at [14, 14] on icon "button" at bounding box center [10, 12] width 12 height 12
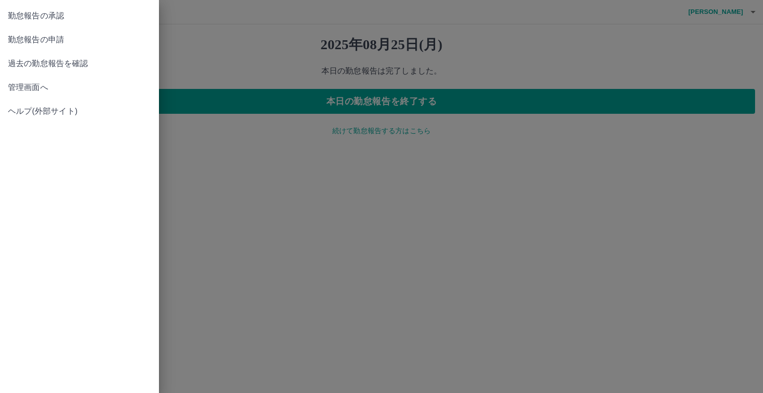
click at [37, 22] on link "勤怠報告の承認" at bounding box center [79, 16] width 159 height 24
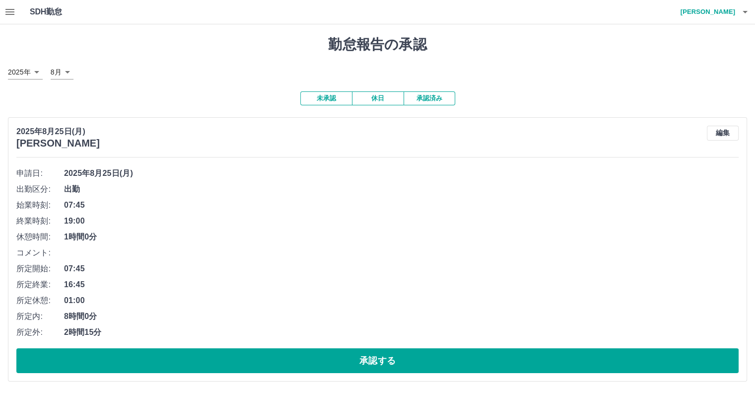
scroll to position [0, 0]
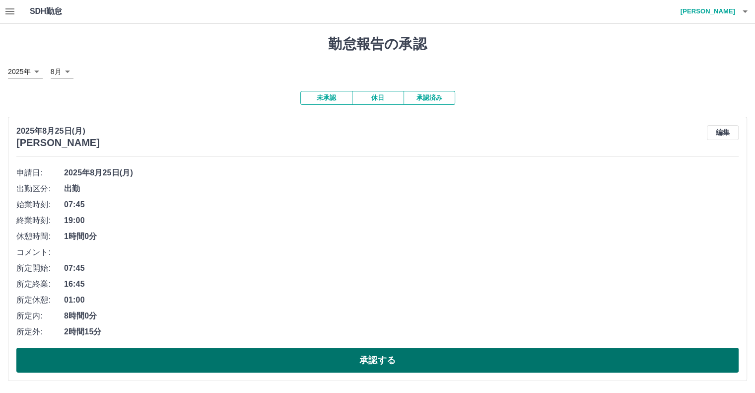
click at [421, 363] on button "承認する" at bounding box center [377, 360] width 723 height 25
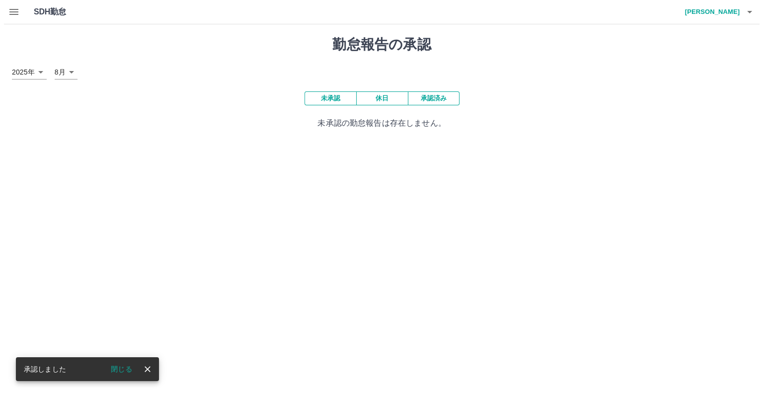
scroll to position [0, 0]
